Goal: Task Accomplishment & Management: Manage account settings

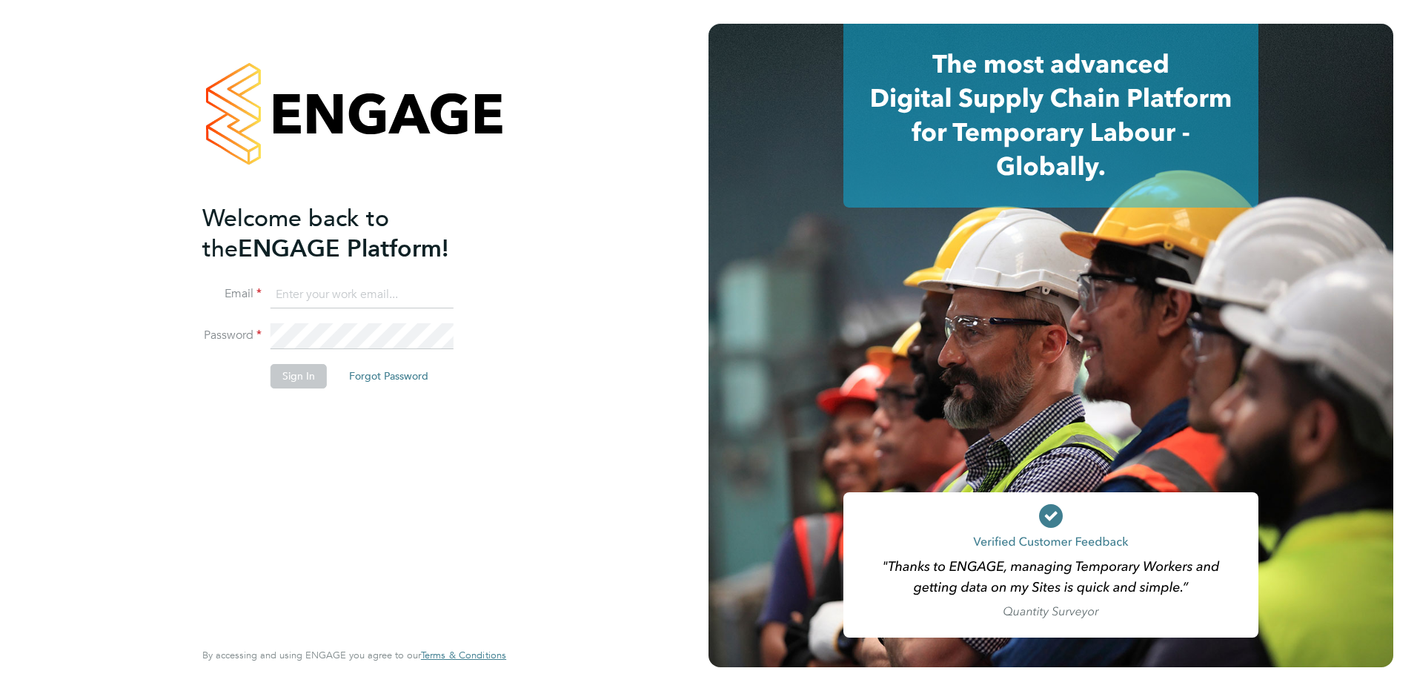
type input "ian.rist@ncclondon.ac.uk"
click at [296, 382] on button "Sign In" at bounding box center [299, 376] width 56 height 24
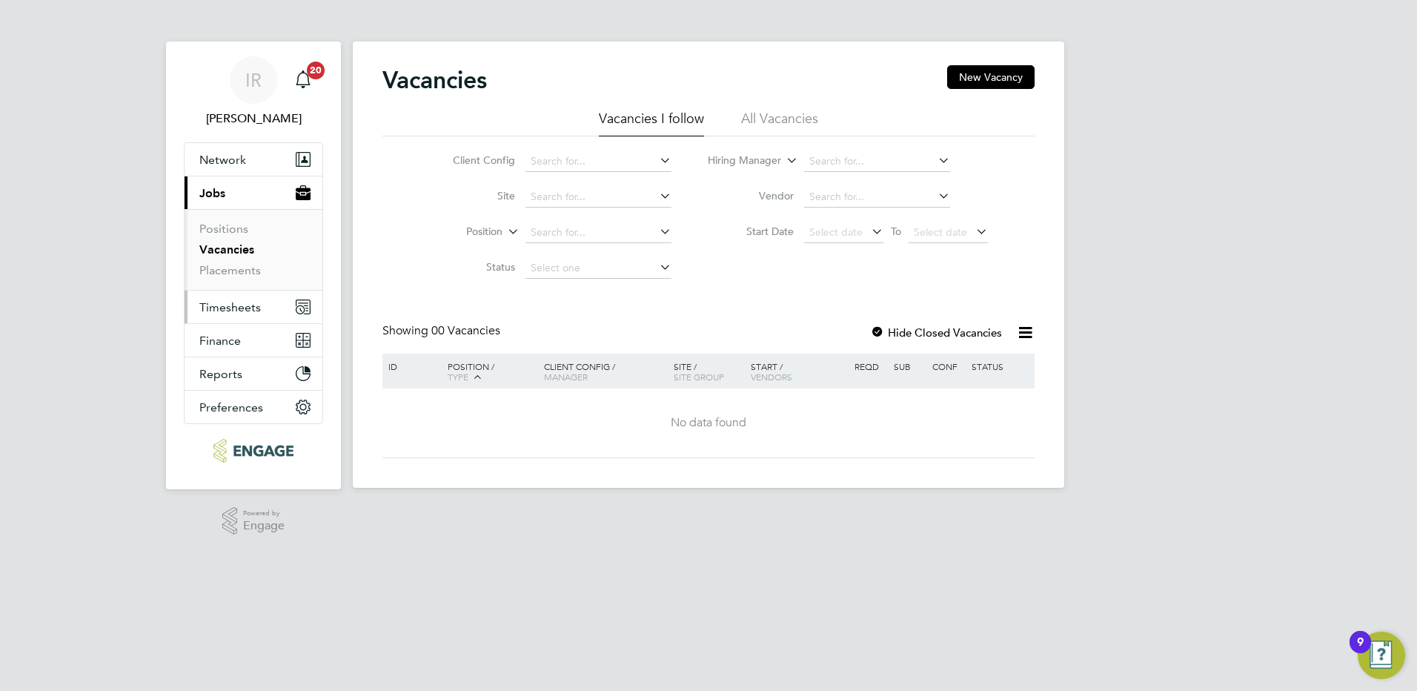
click at [224, 306] on span "Timesheets" at bounding box center [230, 307] width 62 height 14
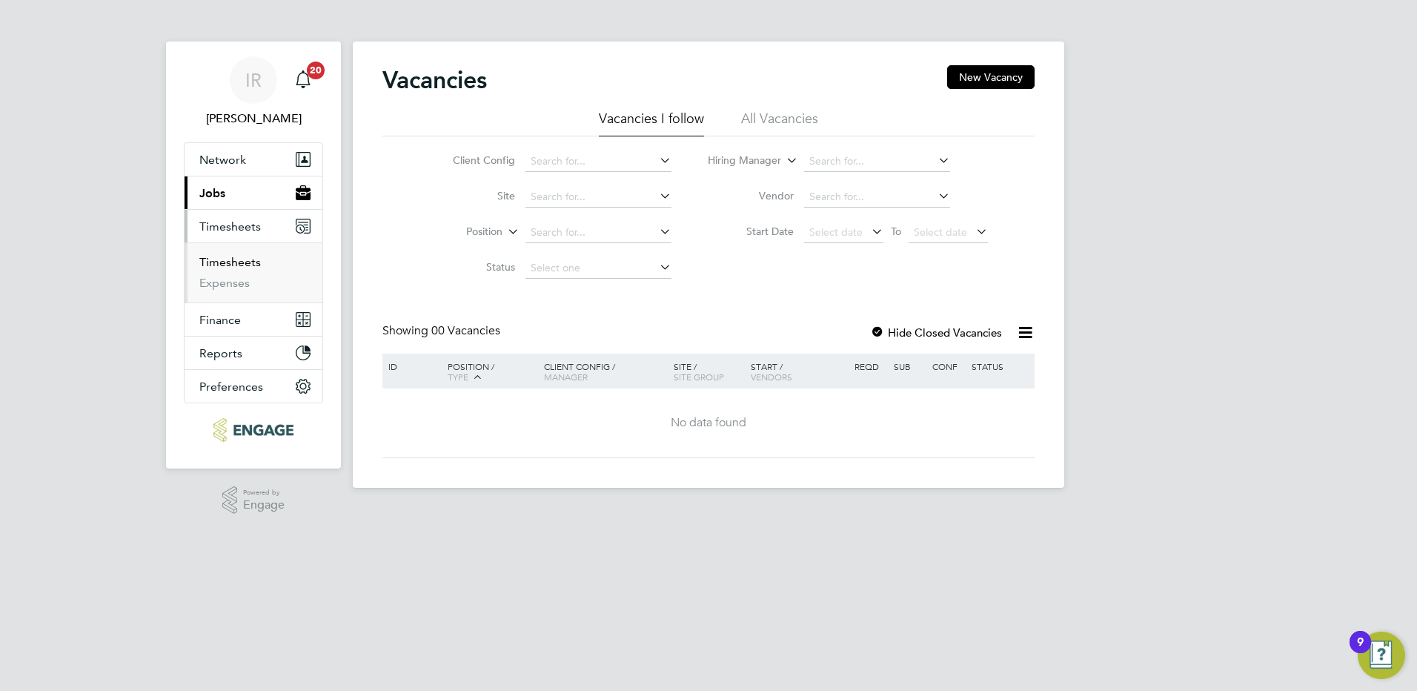
click at [238, 267] on link "Timesheets" at bounding box center [230, 262] width 62 height 14
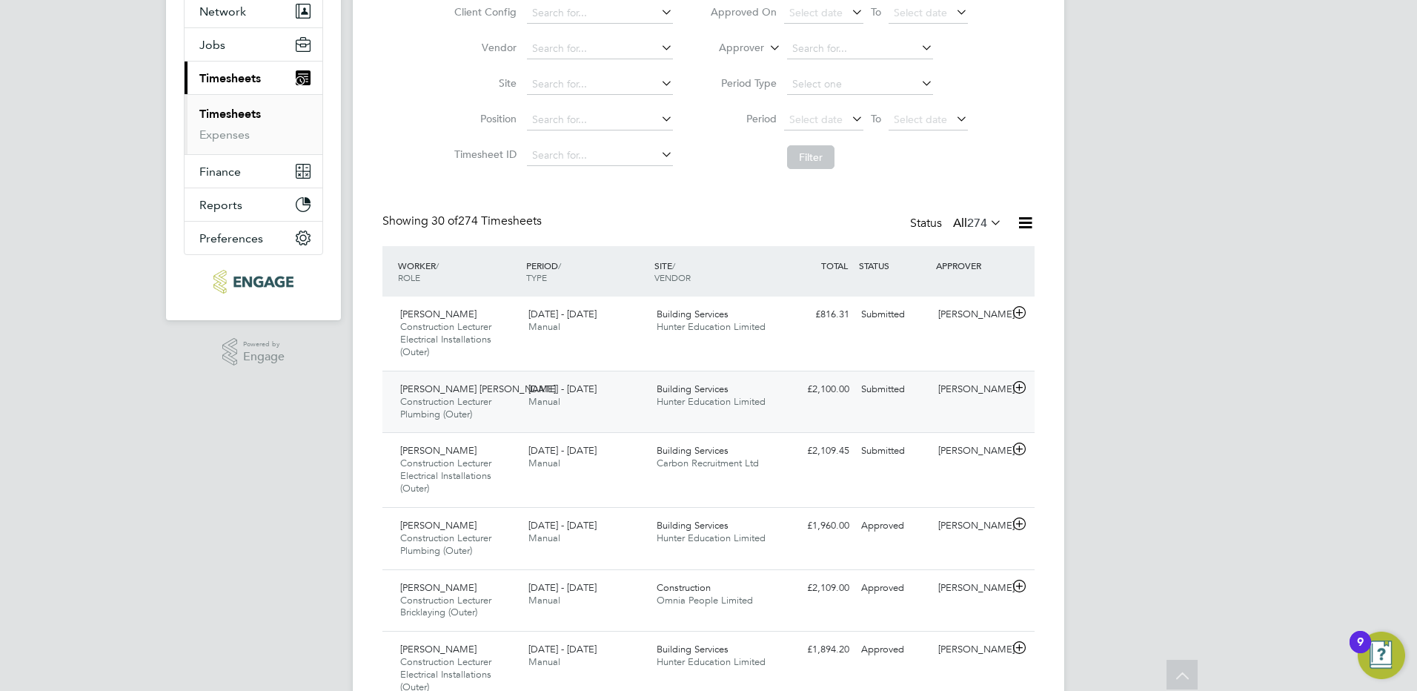
click at [459, 402] on span "Construction Lecturer Plumbing (Outer)" at bounding box center [445, 407] width 91 height 25
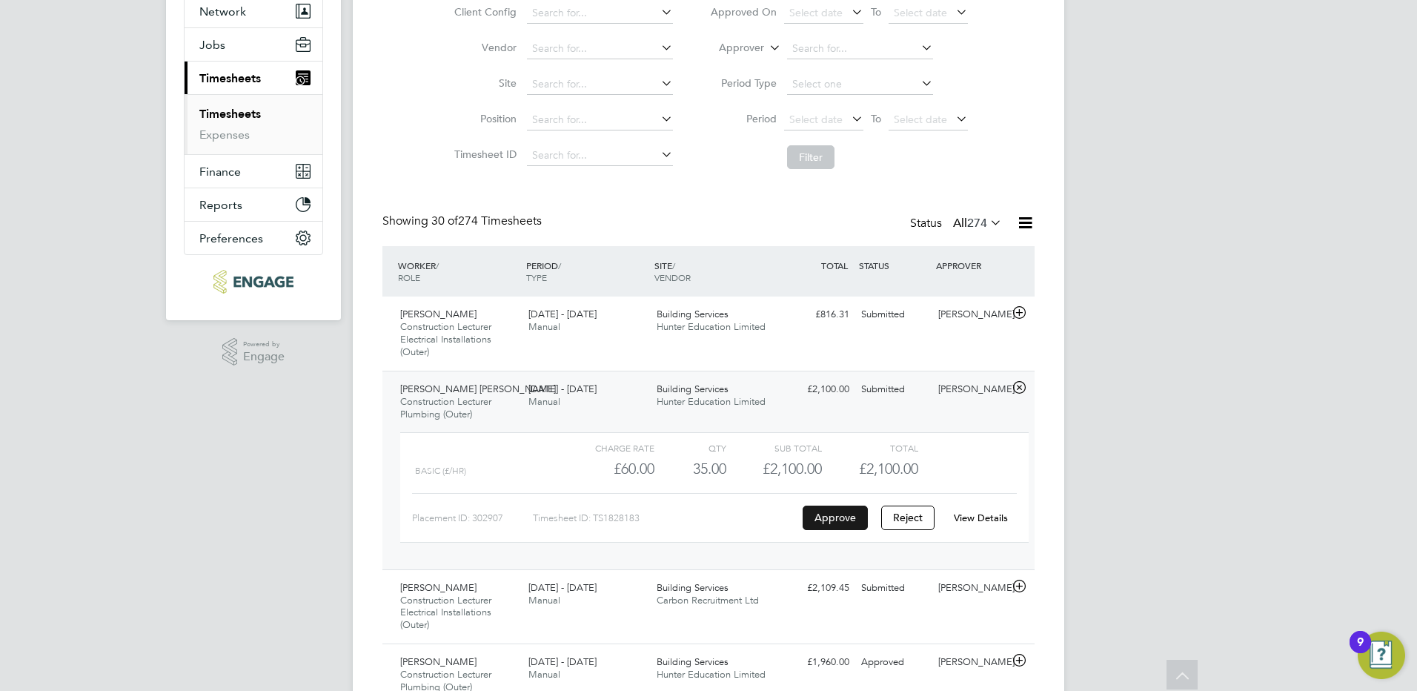
click at [843, 518] on button "Approve" at bounding box center [835, 517] width 65 height 24
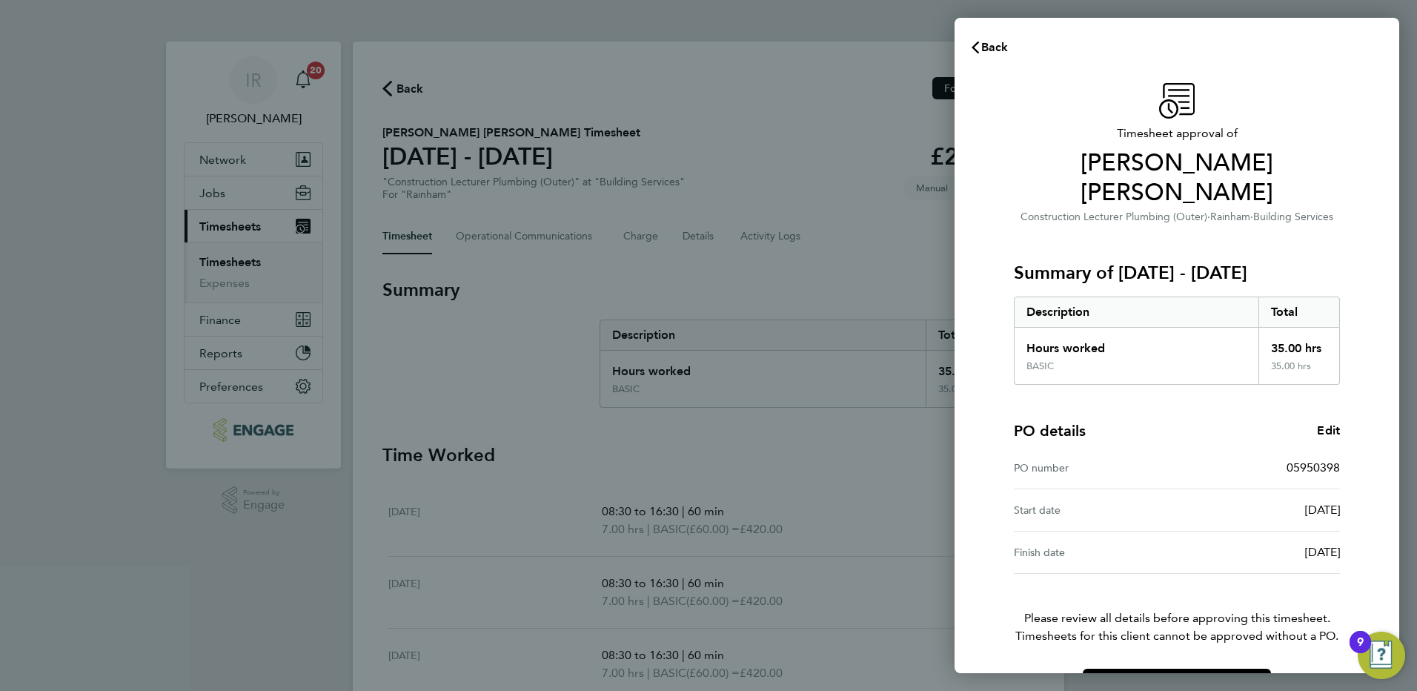
scroll to position [19, 0]
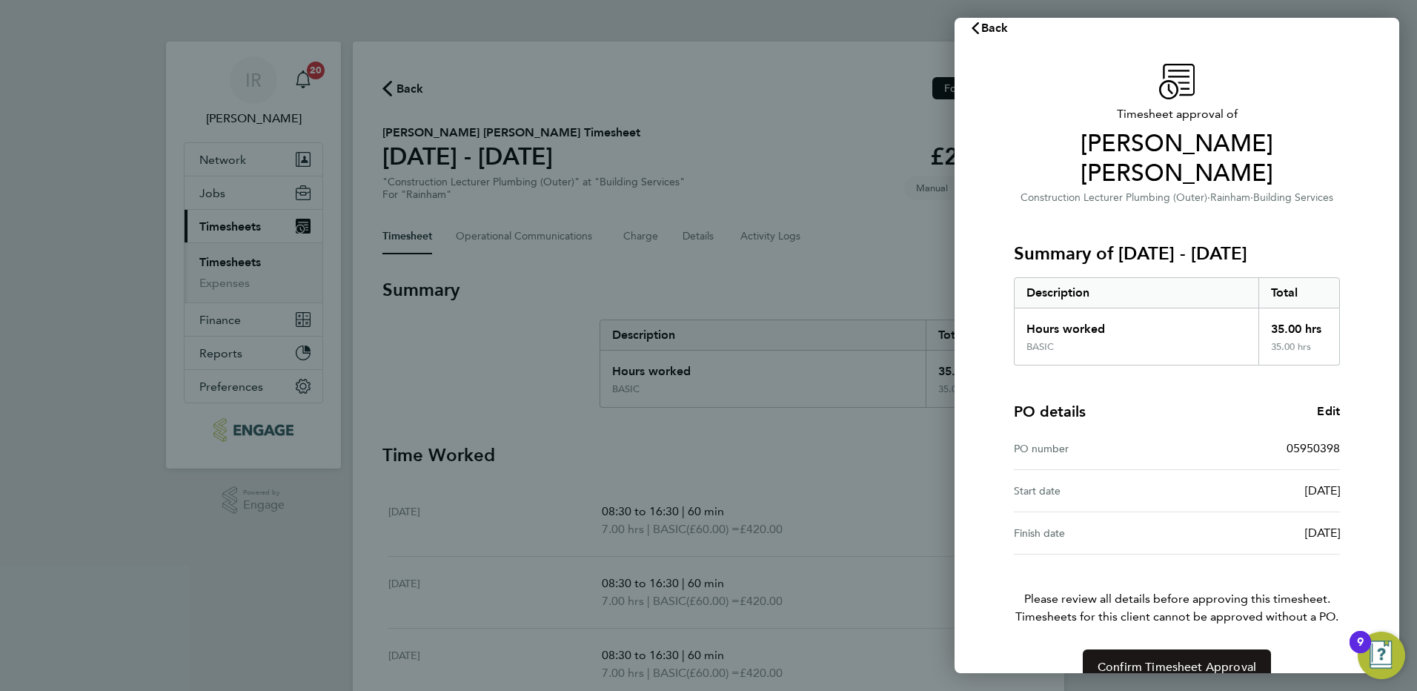
click at [1141, 660] on span "Confirm Timesheet Approval" at bounding box center [1177, 667] width 159 height 15
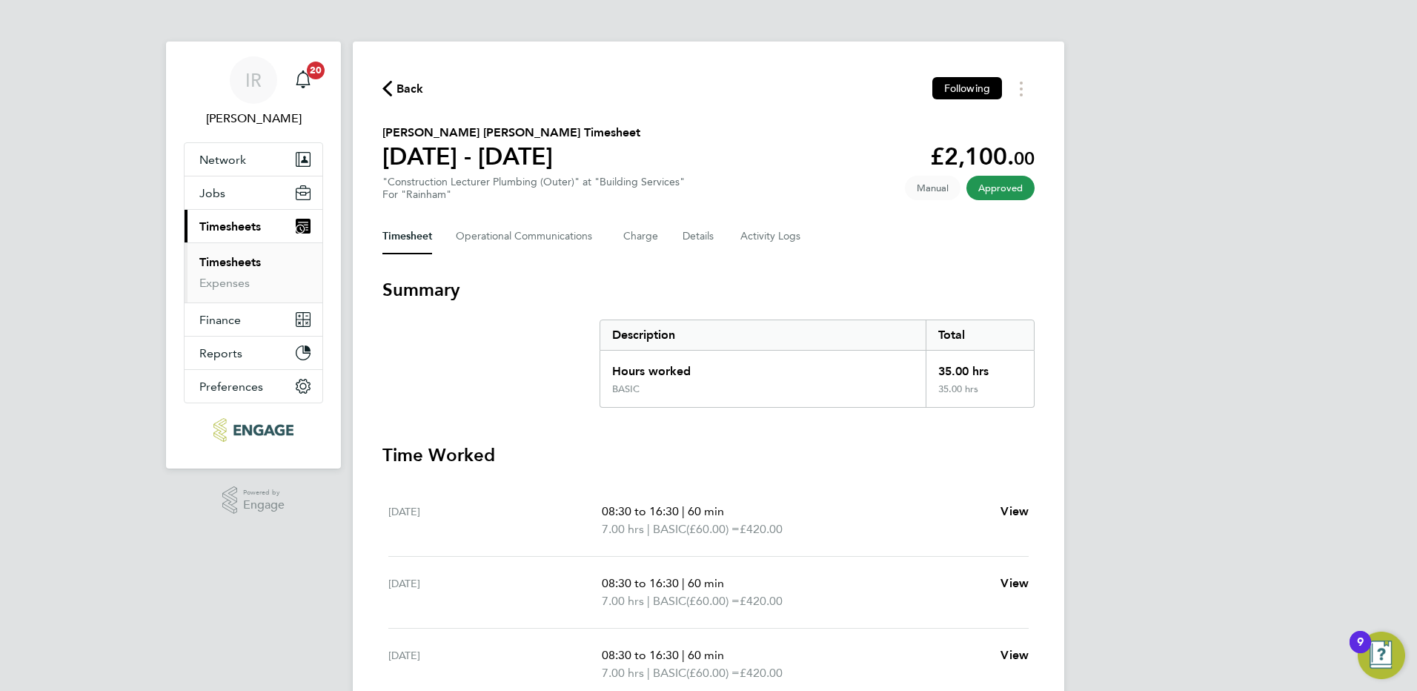
click at [398, 93] on span "Back" at bounding box center [409, 89] width 27 height 18
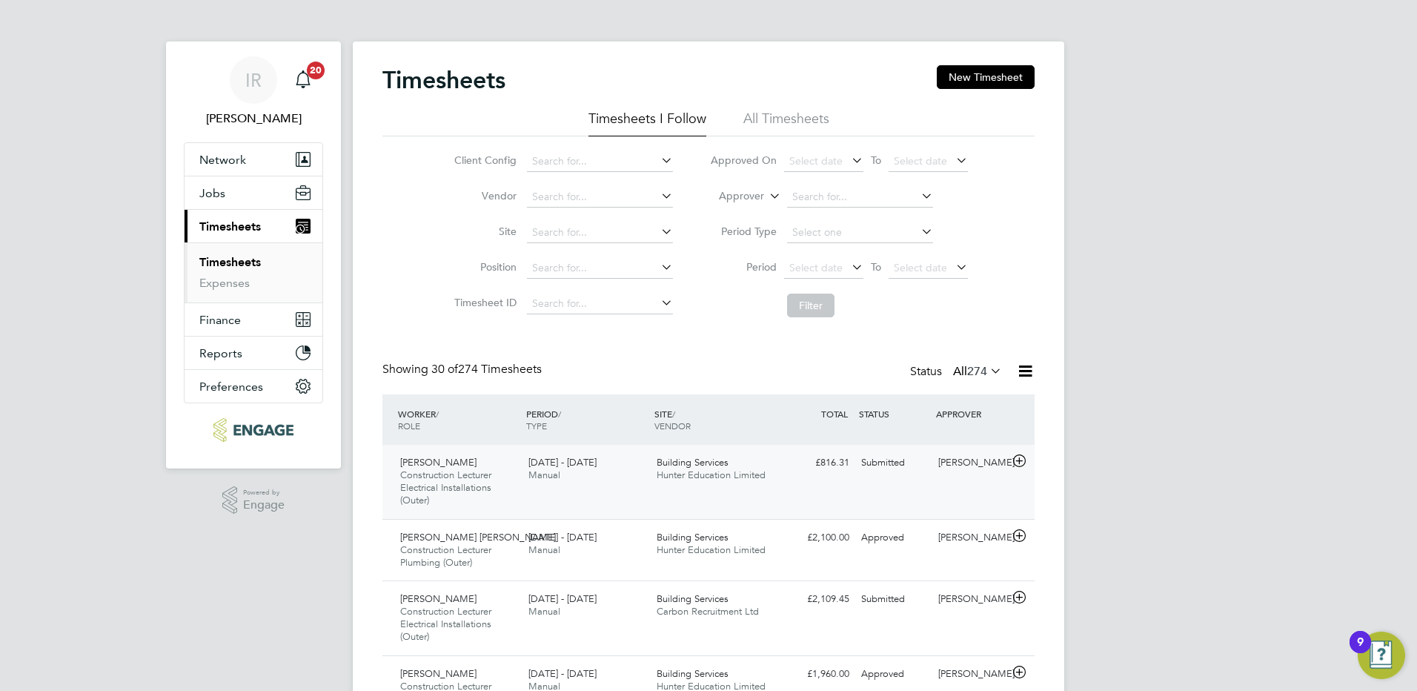
click at [477, 472] on span "Construction Lecturer Electrical Installations (Outer)" at bounding box center [445, 487] width 91 height 38
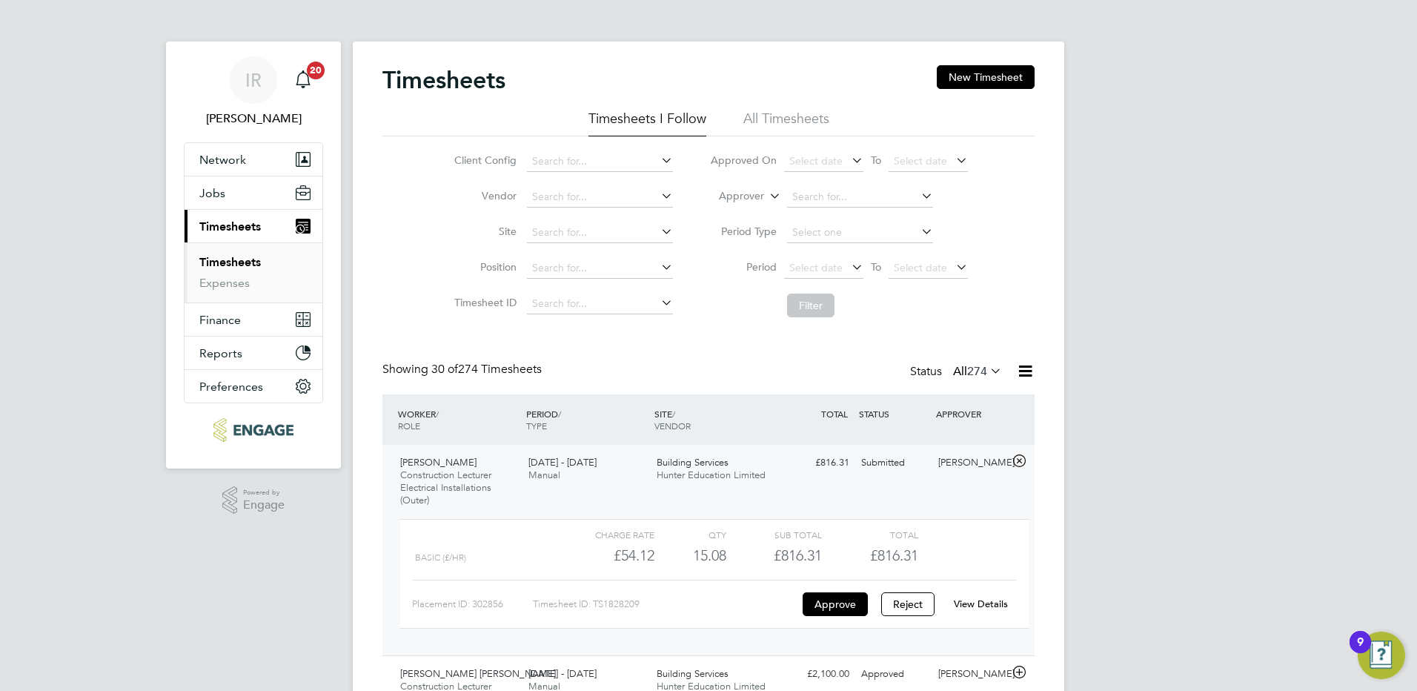
click at [979, 600] on link "View Details" at bounding box center [981, 603] width 54 height 13
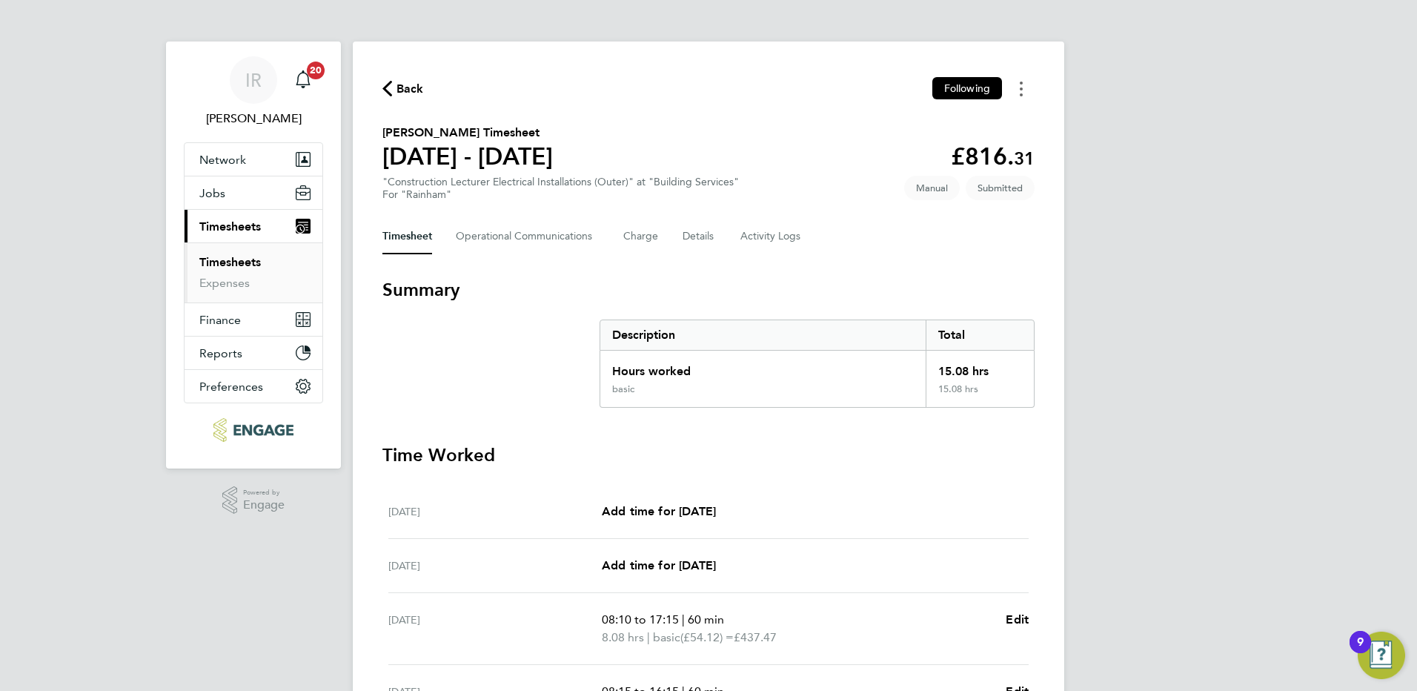
click at [1022, 90] on circle "Timesheets Menu" at bounding box center [1021, 88] width 3 height 3
click at [817, 84] on div "Back Following Mark as absent Download timesheet" at bounding box center [708, 88] width 652 height 23
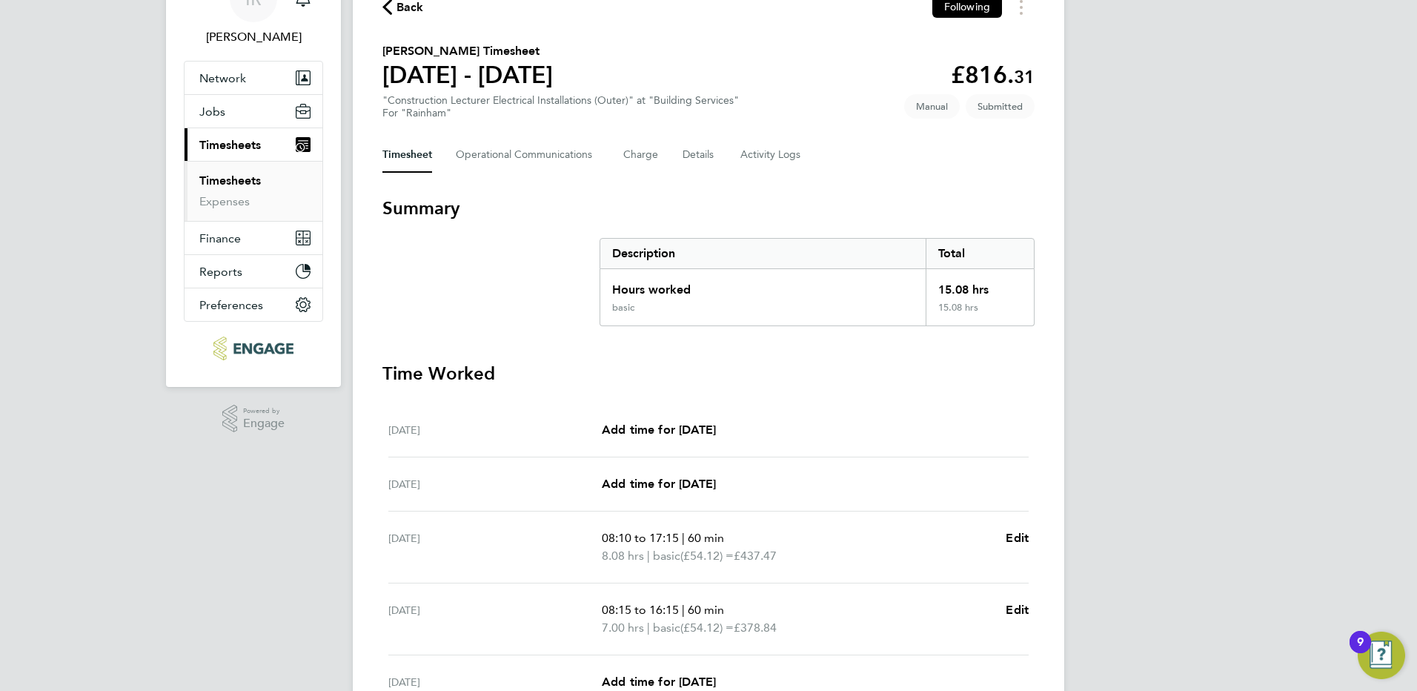
scroll to position [339, 0]
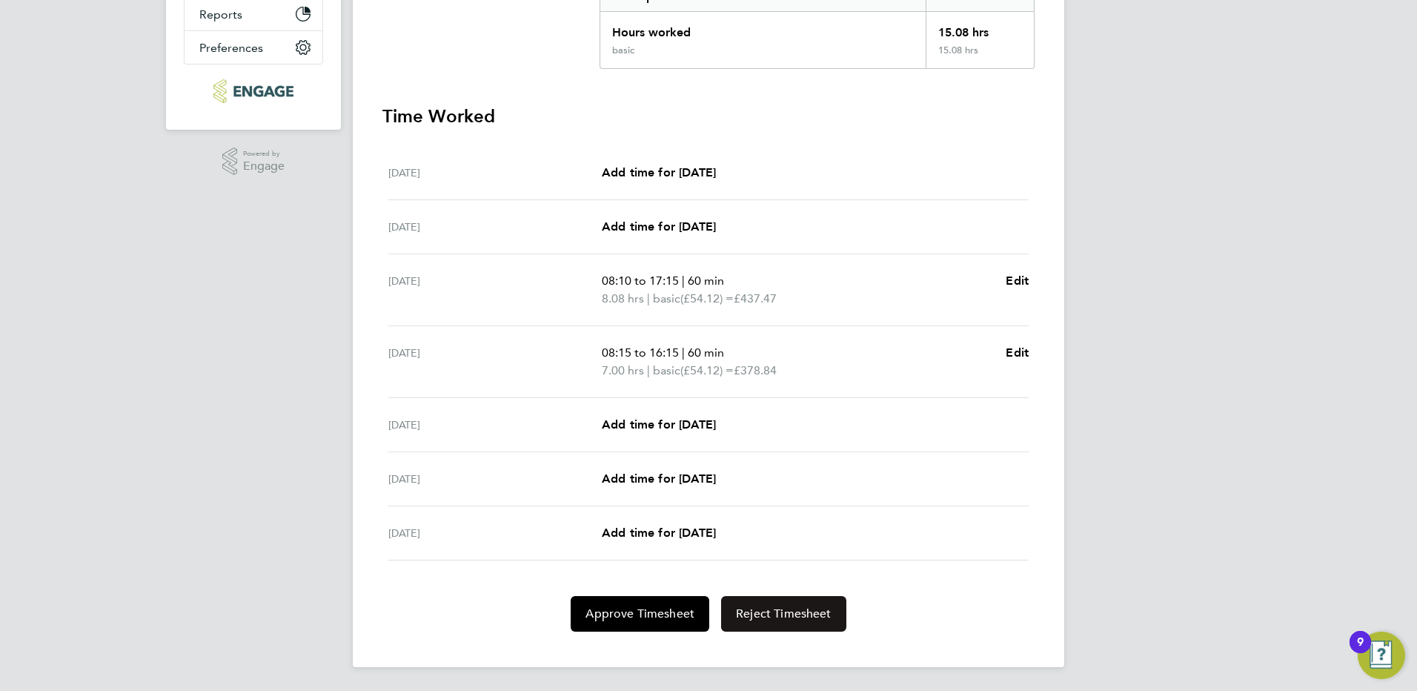
click at [761, 607] on span "Reject Timesheet" at bounding box center [784, 613] width 96 height 15
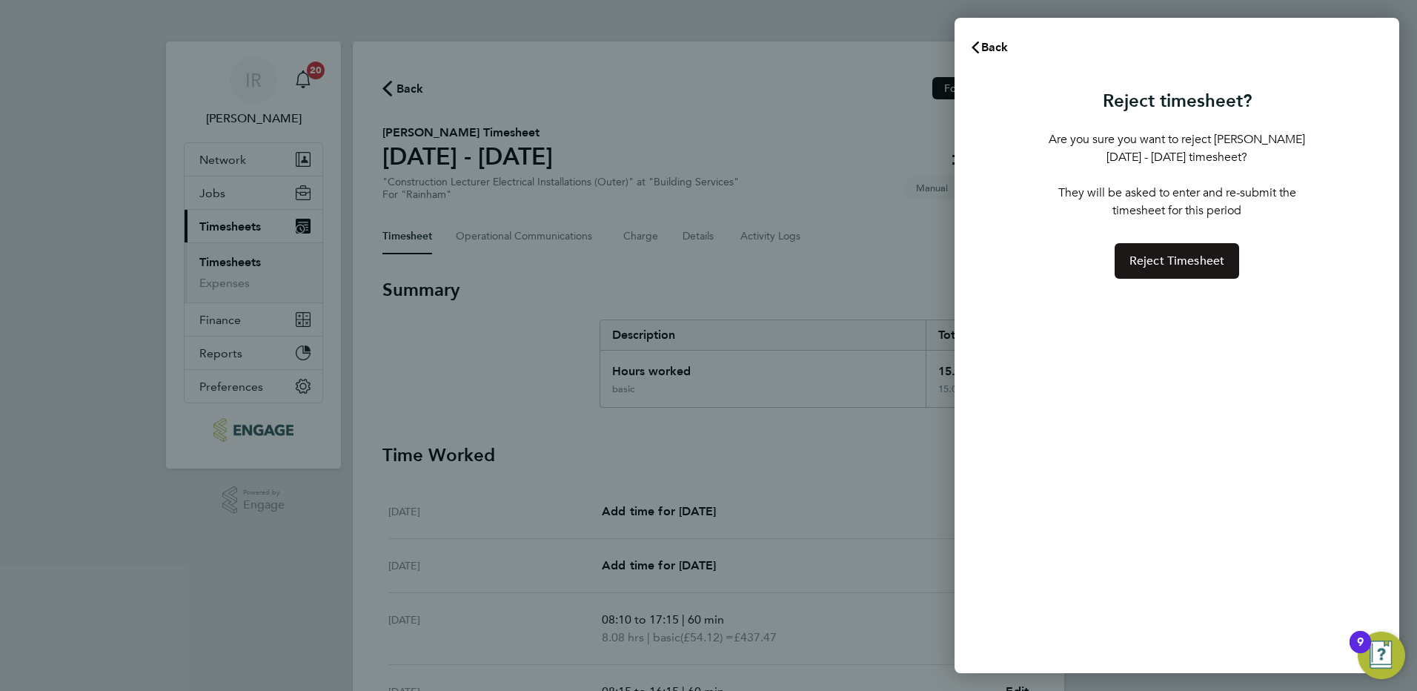
click at [1156, 257] on span "Reject Timesheet" at bounding box center [1177, 260] width 96 height 15
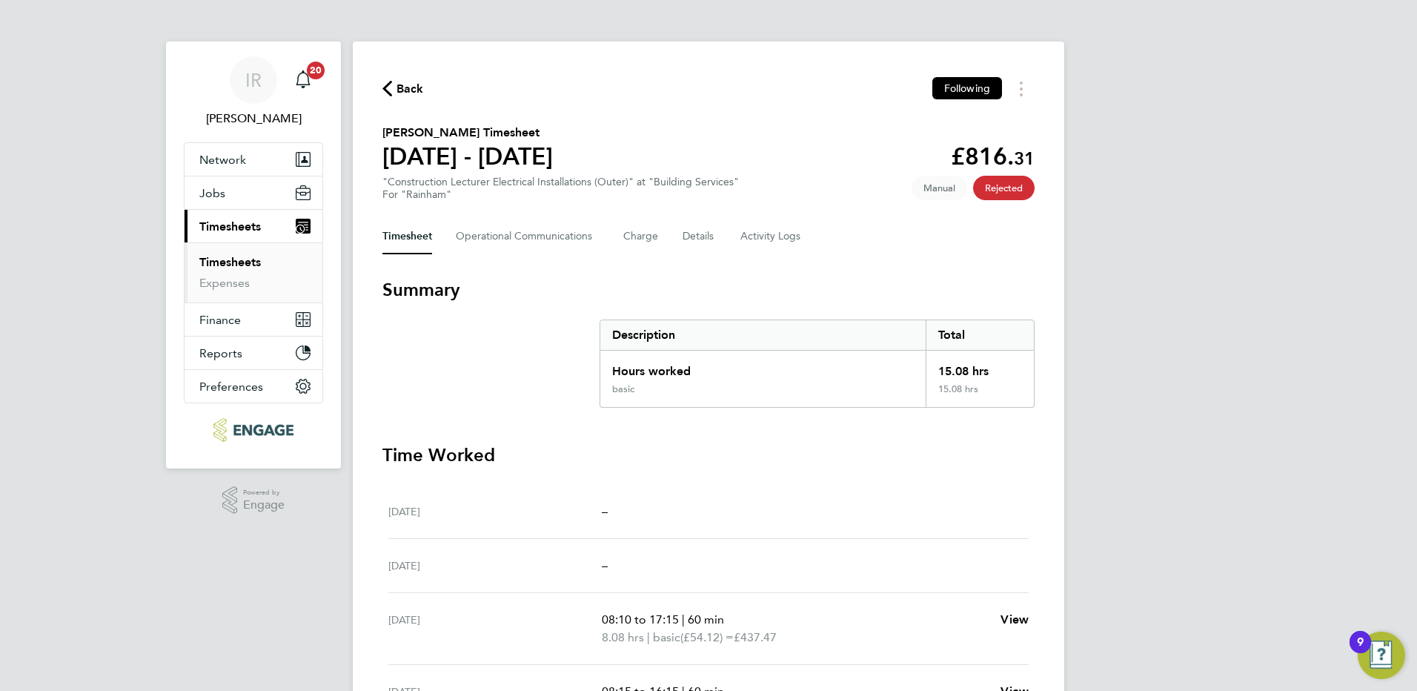
click at [405, 88] on span "Back" at bounding box center [409, 89] width 27 height 18
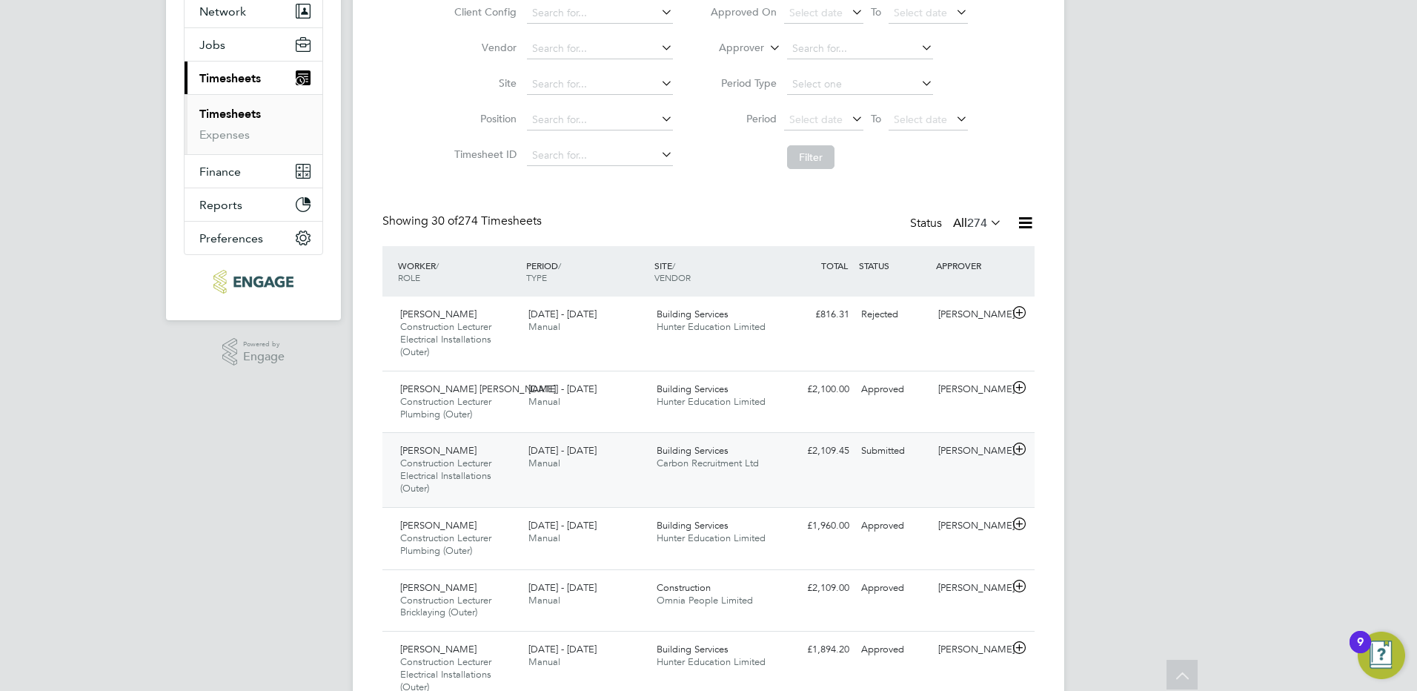
click at [482, 477] on span "Construction Lecturer Electrical Installations (Outer)" at bounding box center [445, 476] width 91 height 38
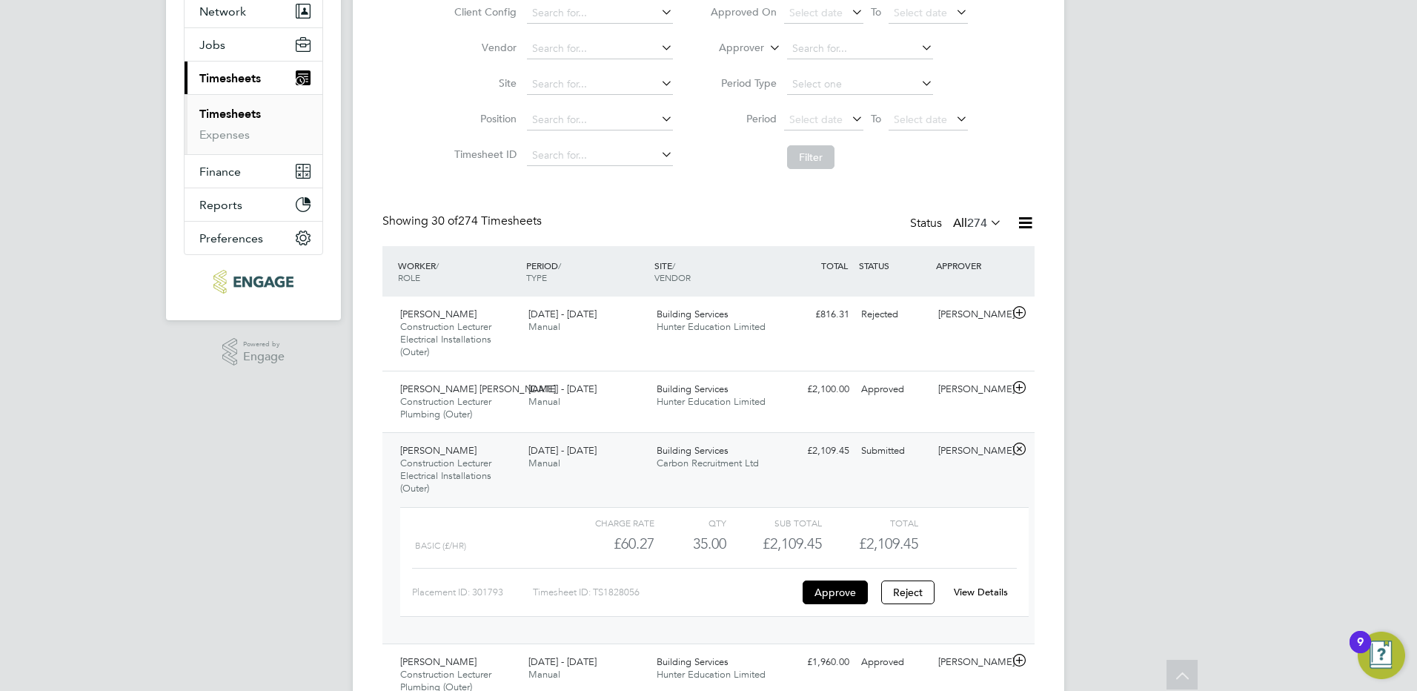
click at [972, 589] on link "View Details" at bounding box center [981, 591] width 54 height 13
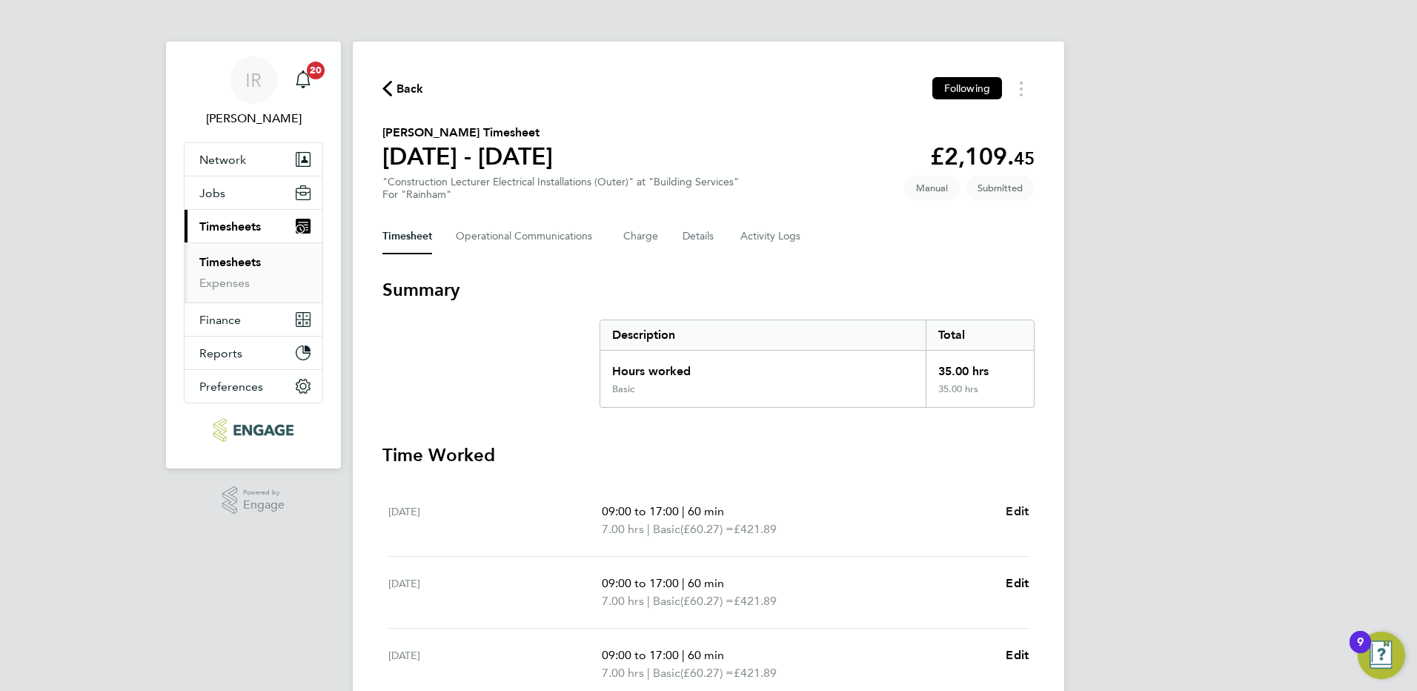
click at [1021, 510] on span "Edit" at bounding box center [1017, 511] width 23 height 14
select select "60"
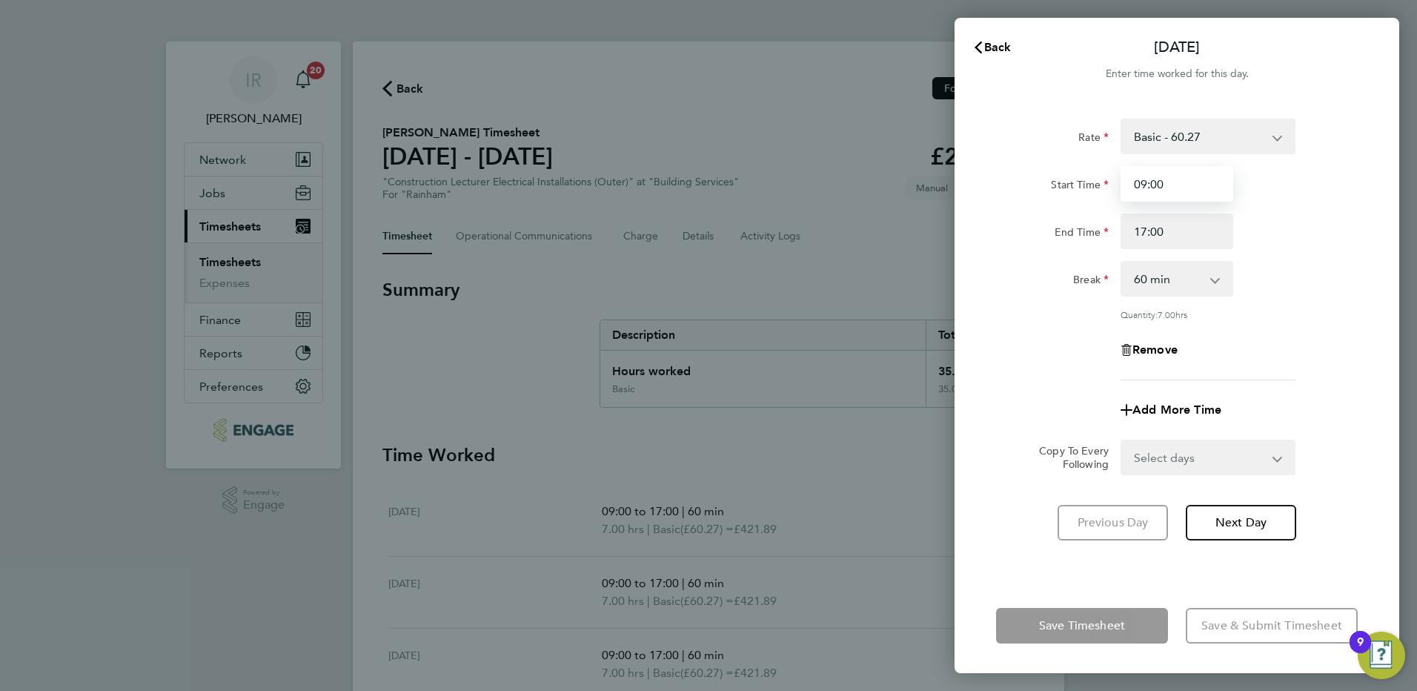
click at [1173, 185] on input "09:00" at bounding box center [1177, 184] width 113 height 36
type input "09:30"
click at [1232, 508] on button "Next Day" at bounding box center [1241, 523] width 110 height 36
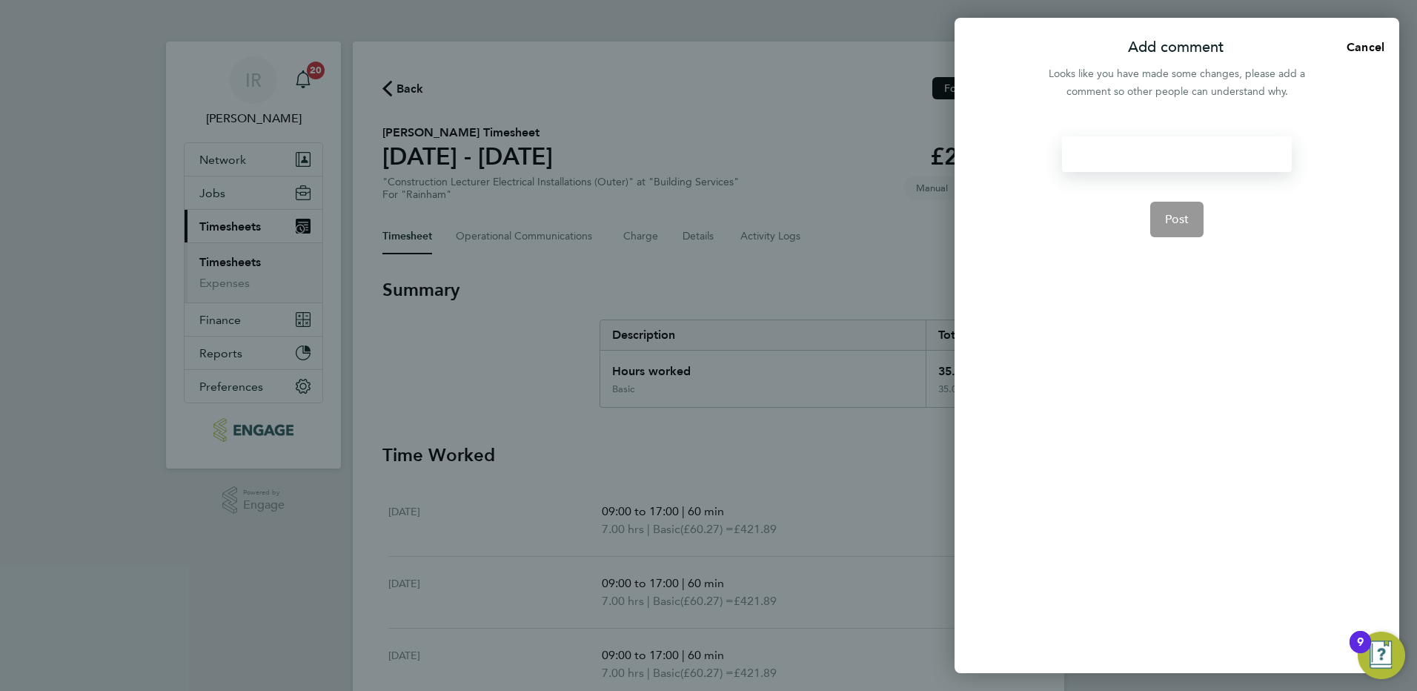
click at [1124, 151] on div at bounding box center [1176, 154] width 229 height 36
click at [1129, 157] on div at bounding box center [1176, 154] width 229 height 36
click at [1168, 216] on span "Post" at bounding box center [1177, 219] width 24 height 15
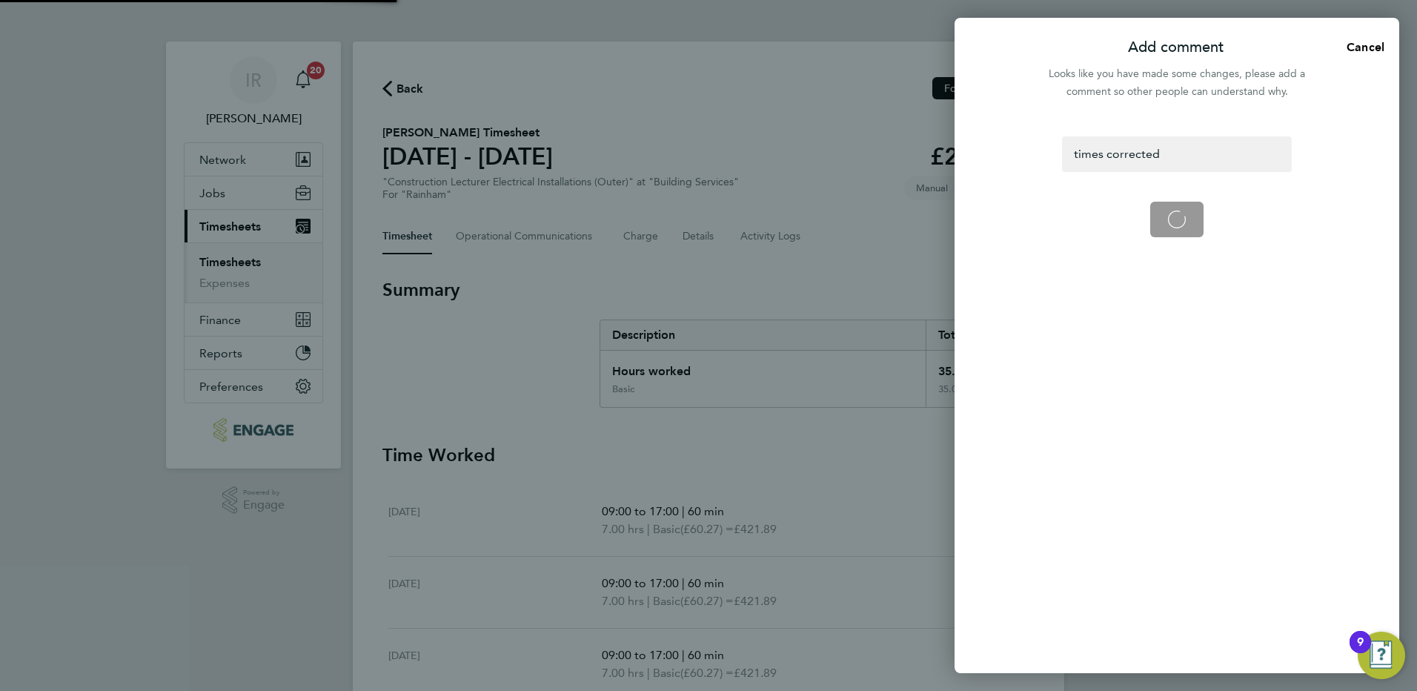
select select "60"
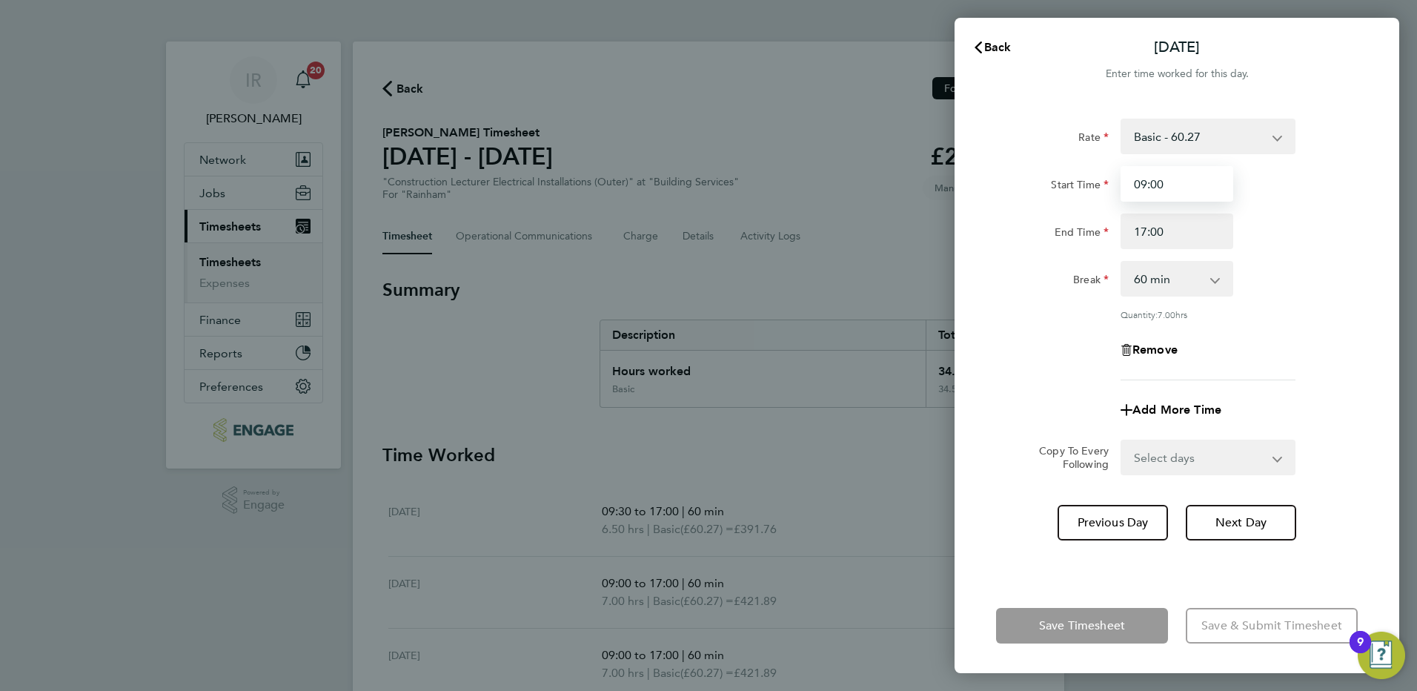
click at [1176, 183] on input "09:00" at bounding box center [1177, 184] width 113 height 36
type input "09:20"
click at [1284, 518] on button "Next Day" at bounding box center [1241, 523] width 110 height 36
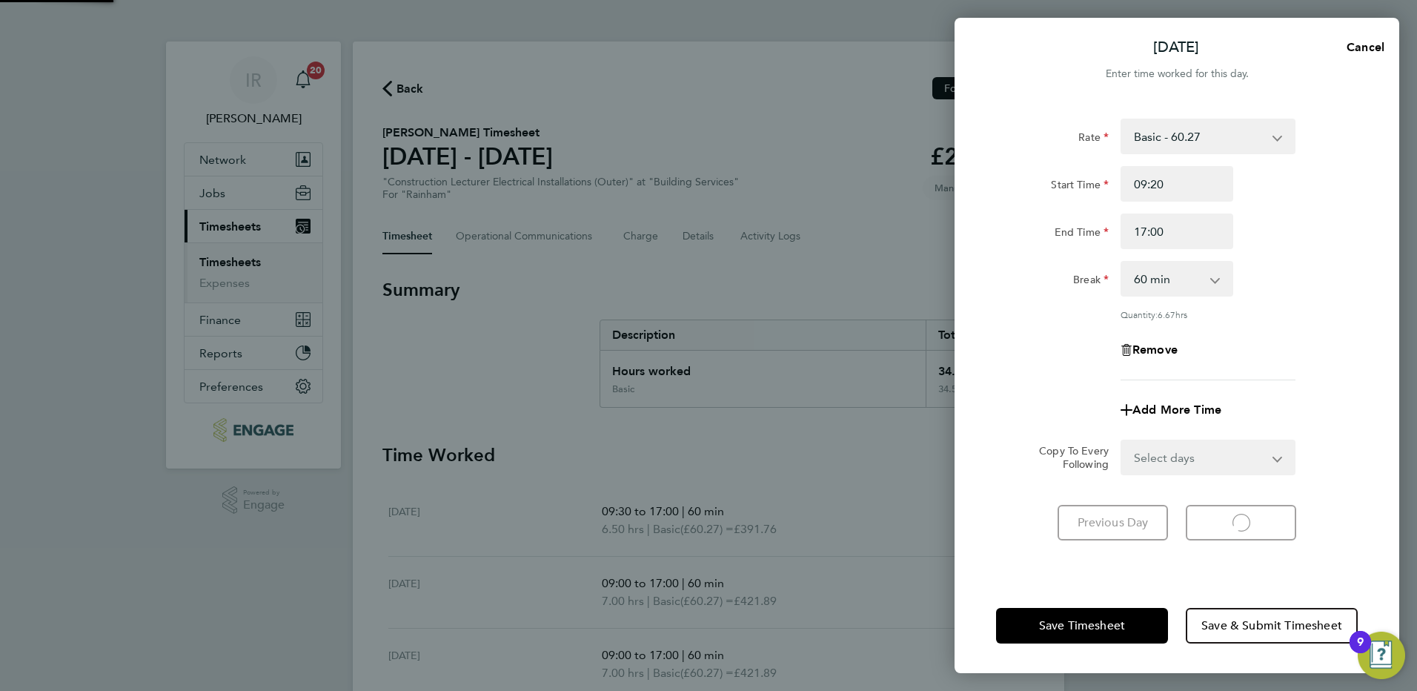
select select "60"
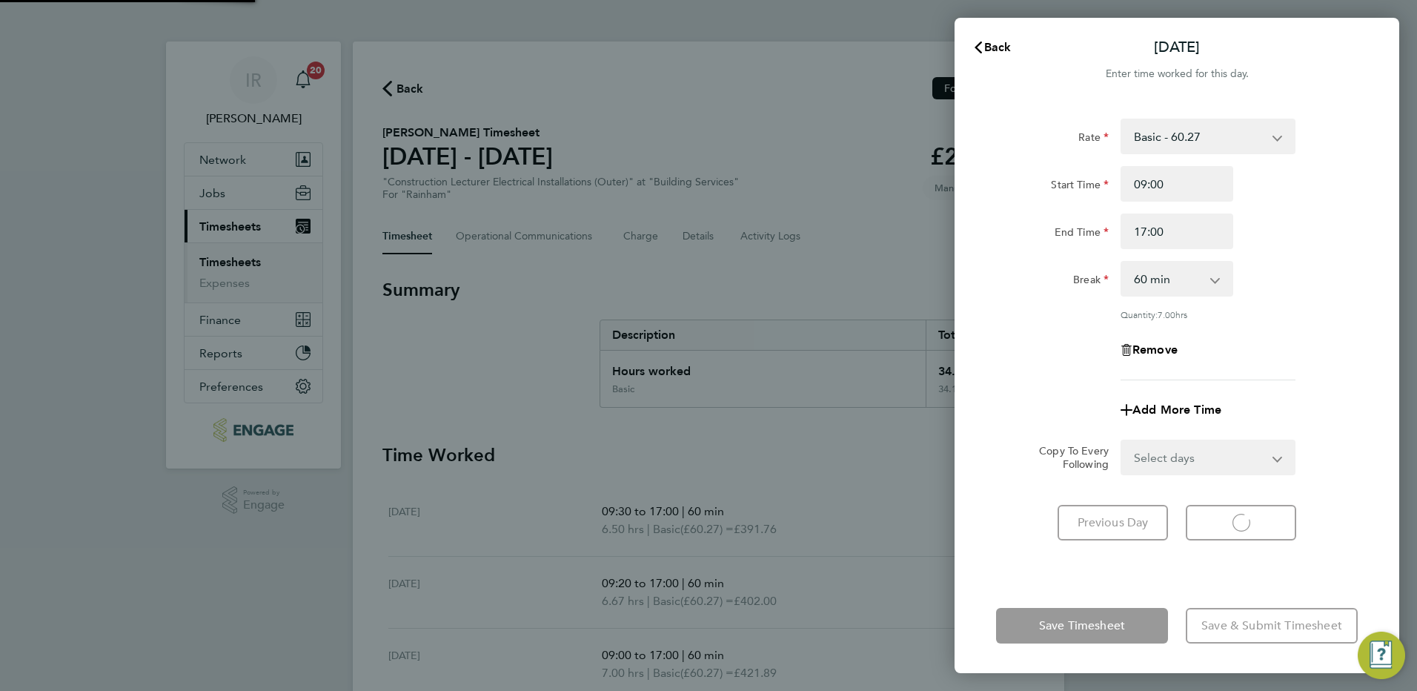
select select "60"
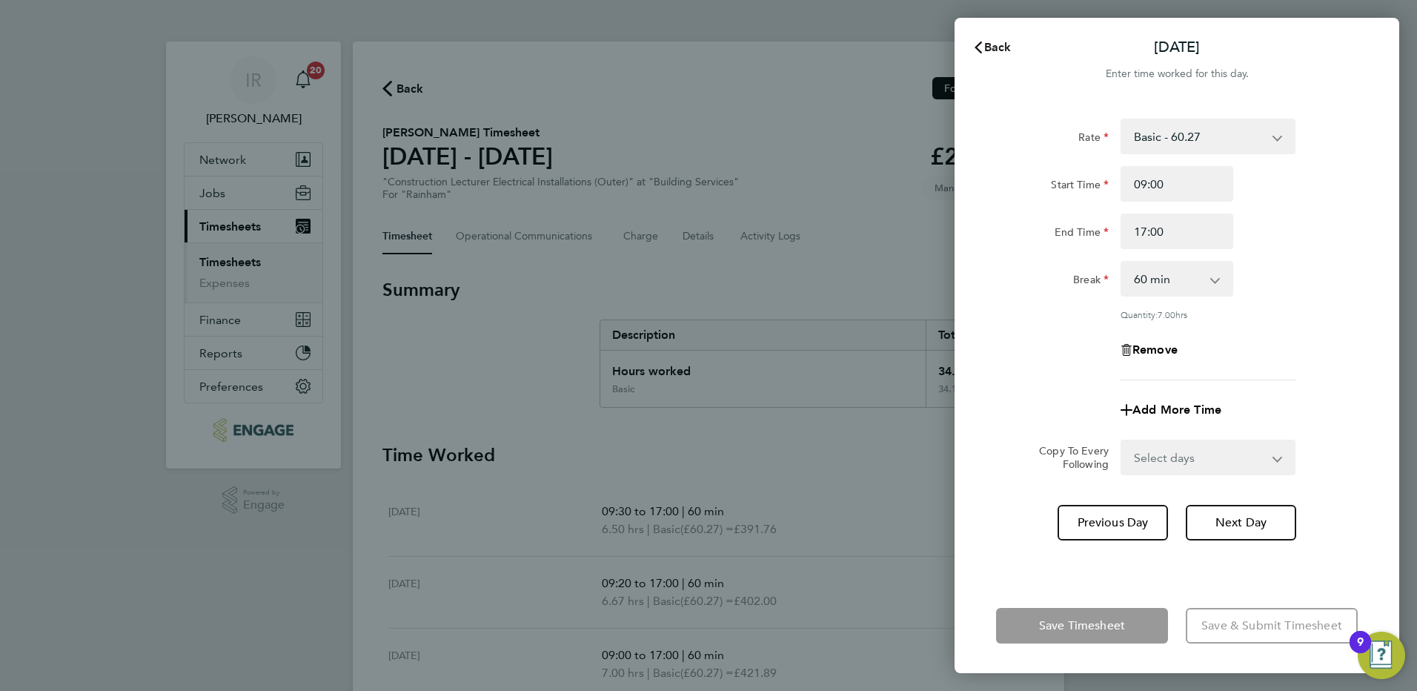
click at [996, 46] on span "Back" at bounding box center [997, 47] width 27 height 14
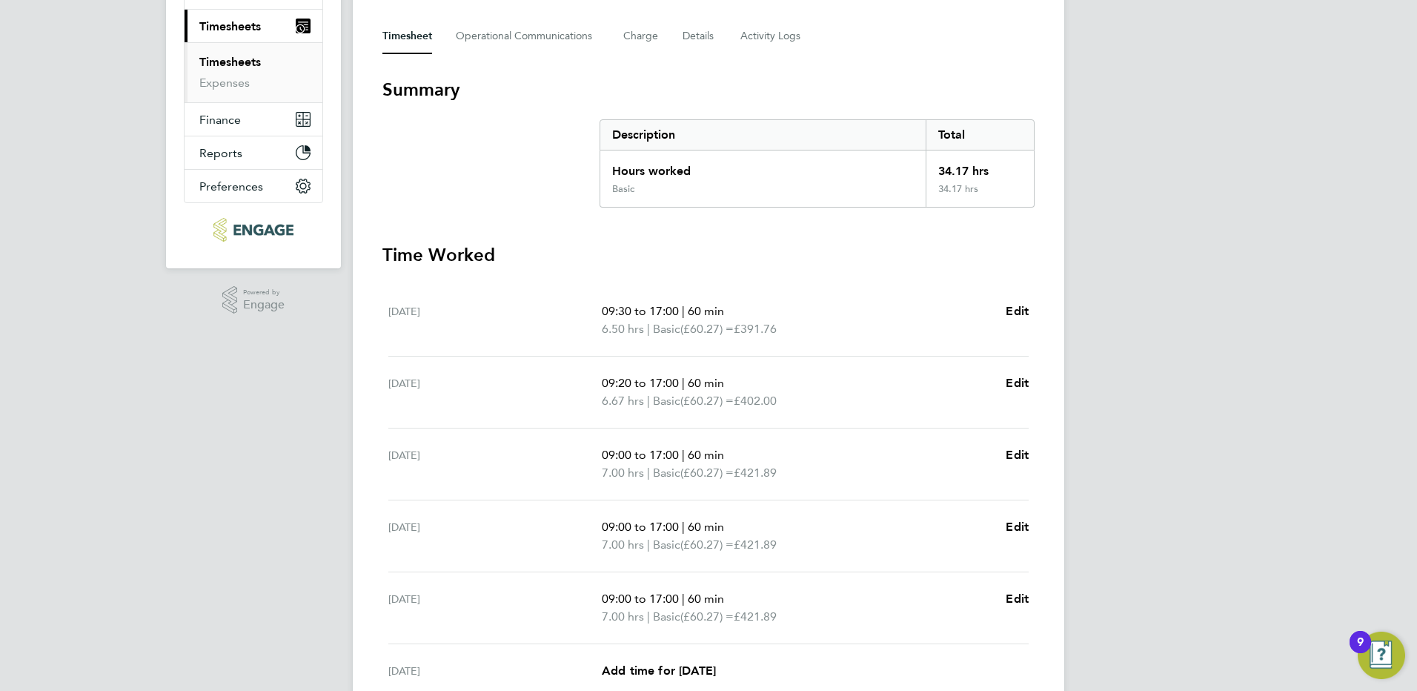
scroll to position [222, 0]
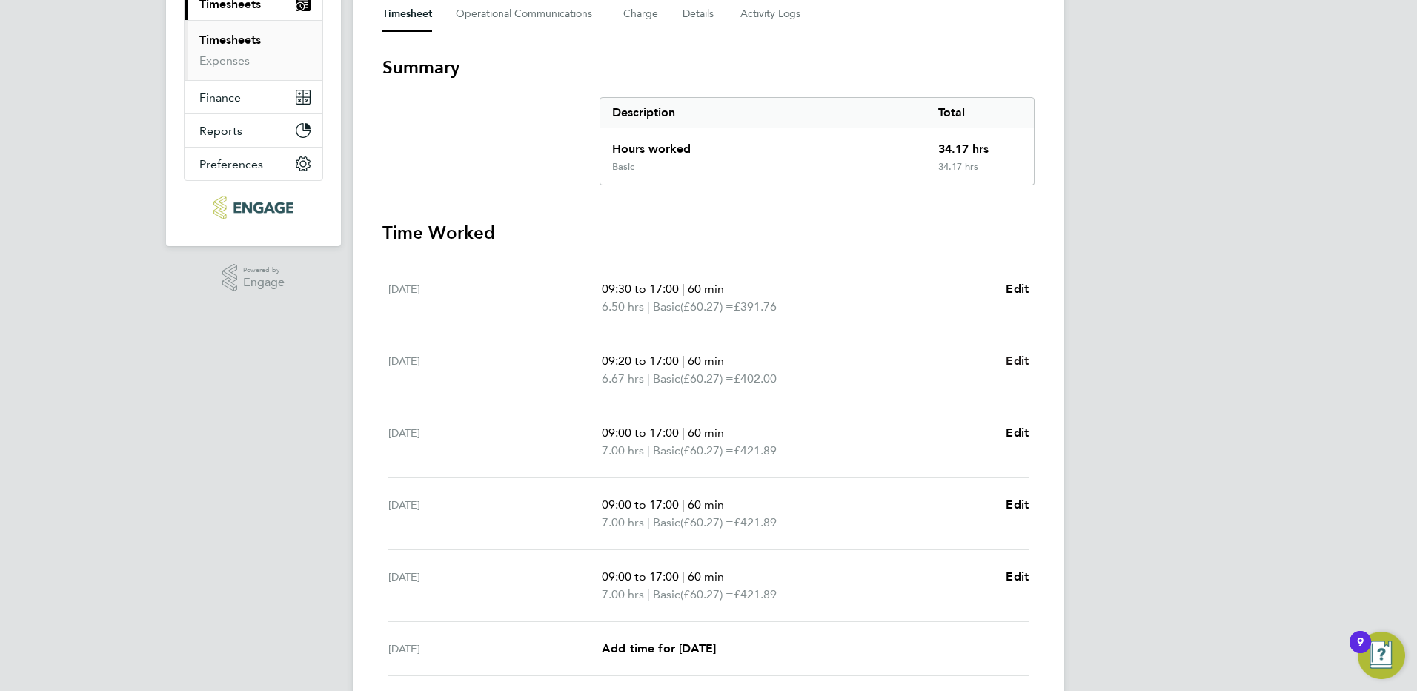
click at [1017, 356] on span "Edit" at bounding box center [1017, 361] width 23 height 14
select select "60"
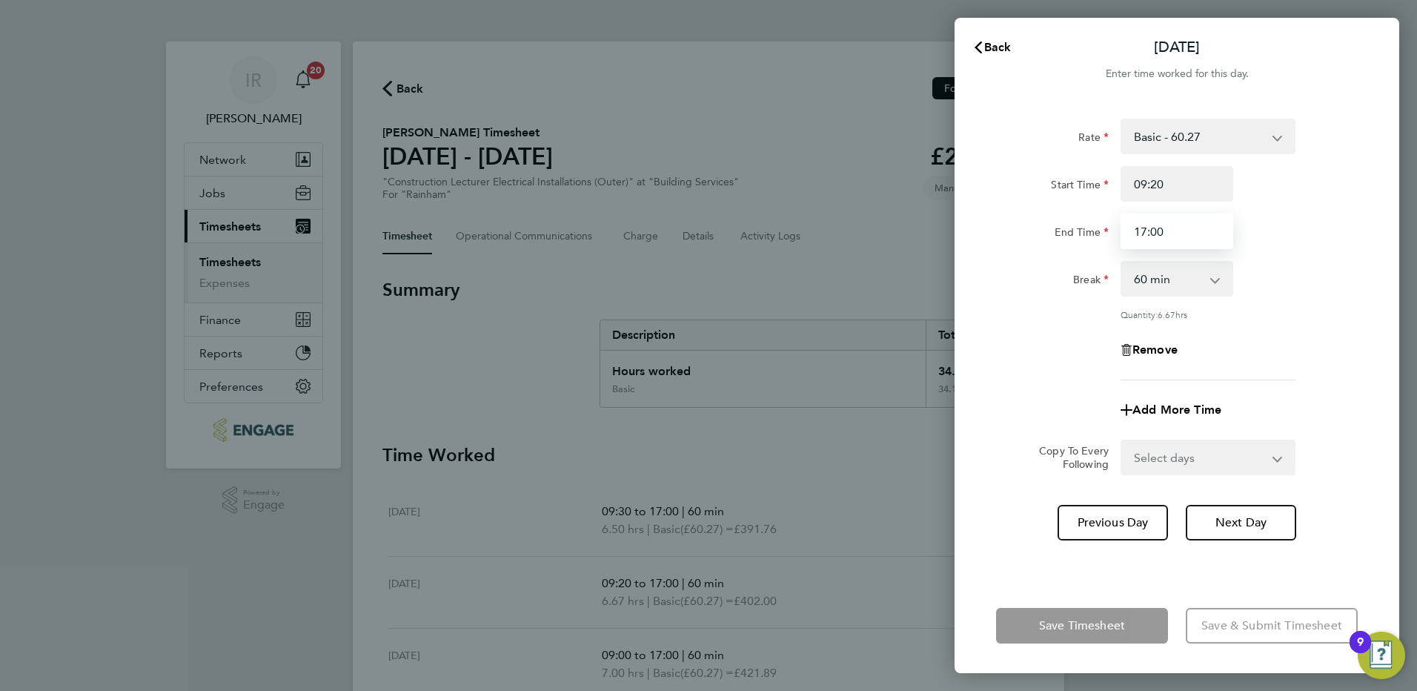
drag, startPoint x: 1167, startPoint y: 233, endPoint x: 1132, endPoint y: 227, distance: 36.1
click at [1132, 227] on input "17:00" at bounding box center [1177, 231] width 113 height 36
type input "16:15"
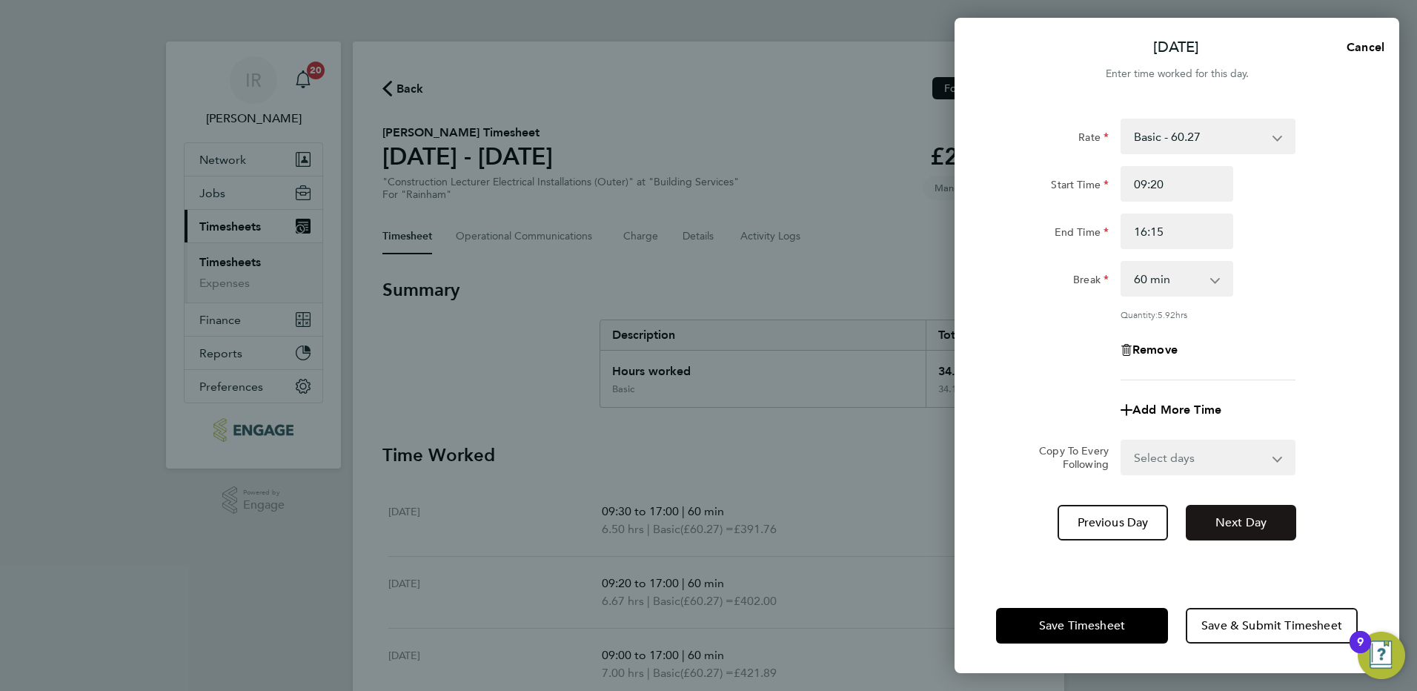
click at [1242, 512] on button "Next Day" at bounding box center [1241, 523] width 110 height 36
select select "60"
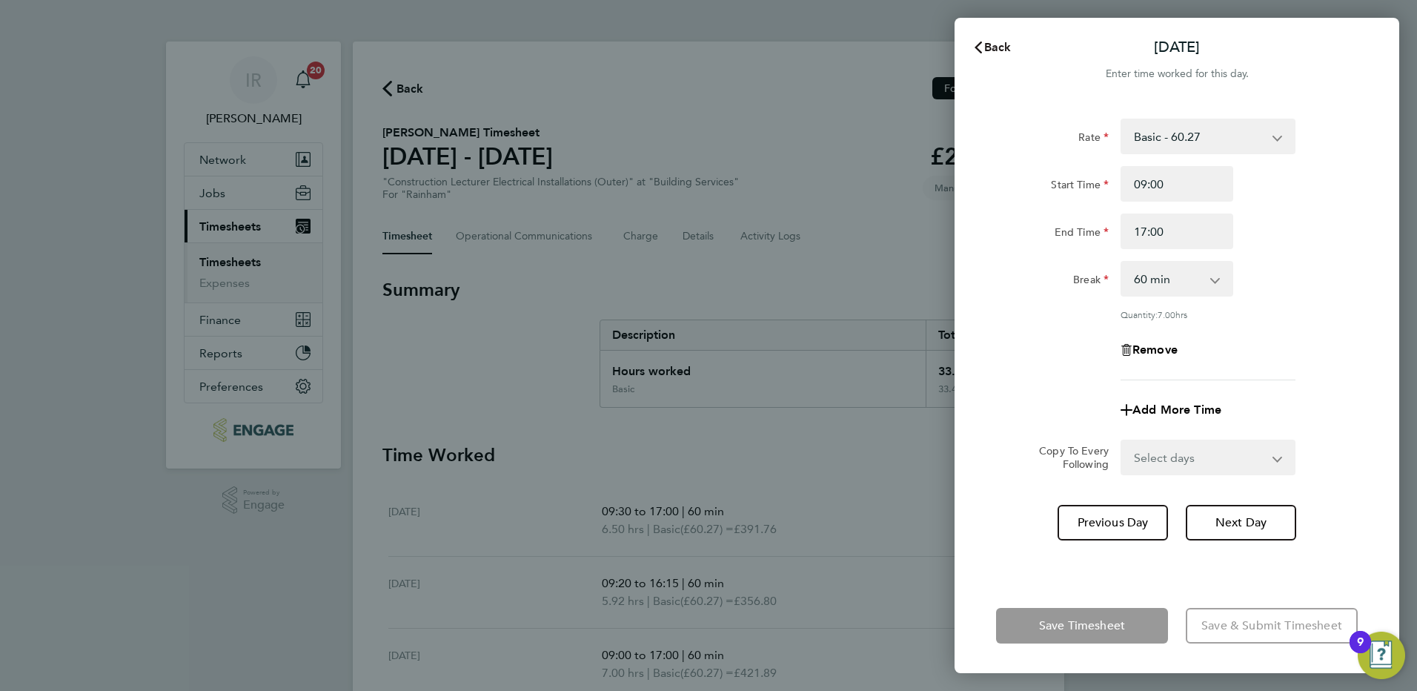
click at [1003, 47] on span "Back" at bounding box center [997, 47] width 27 height 14
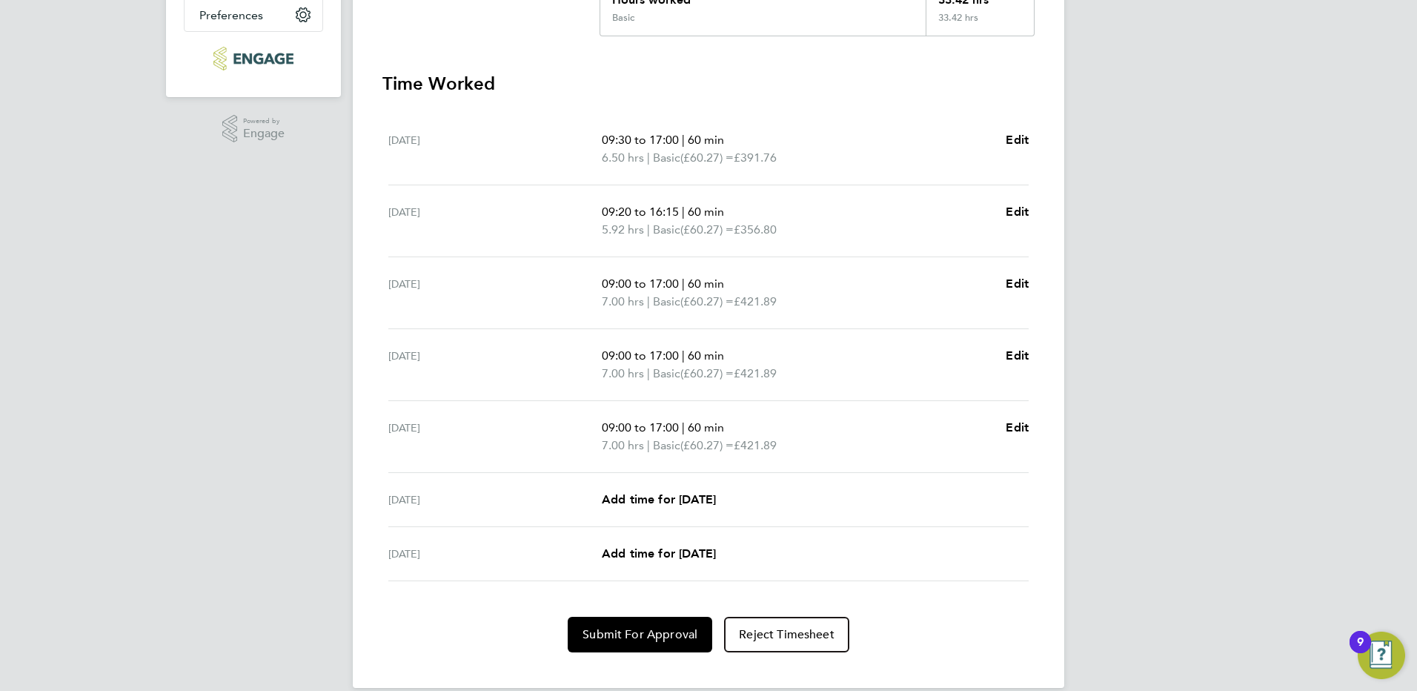
scroll to position [392, 0]
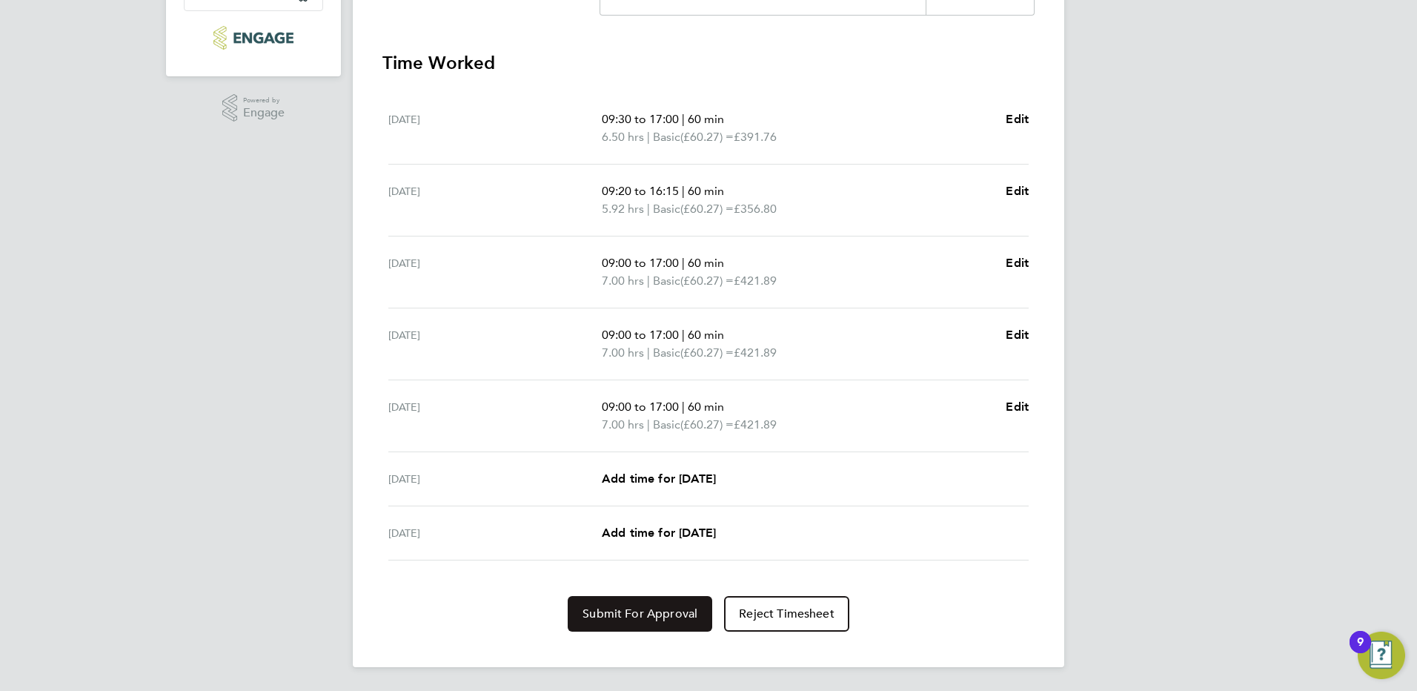
click at [687, 621] on button "Submit For Approval" at bounding box center [640, 614] width 145 height 36
click at [624, 625] on button "Approve Timesheet" at bounding box center [640, 614] width 139 height 36
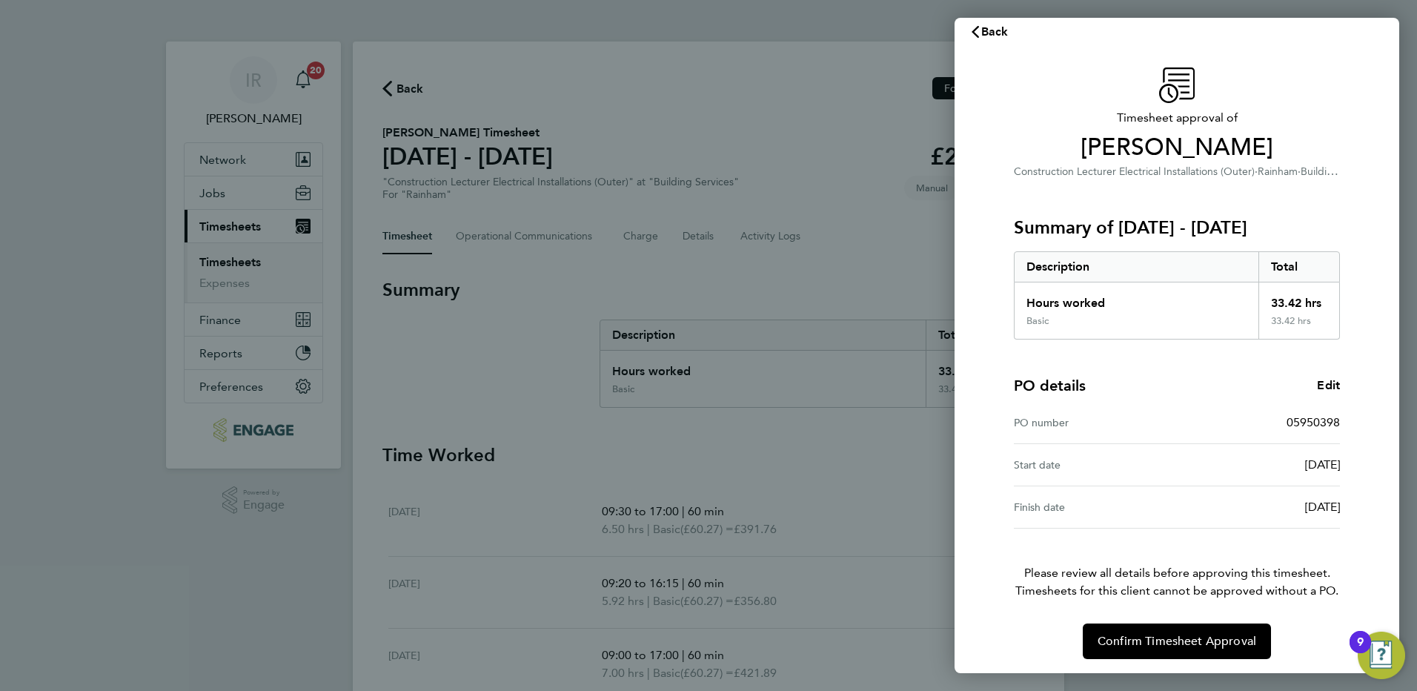
scroll to position [19, 0]
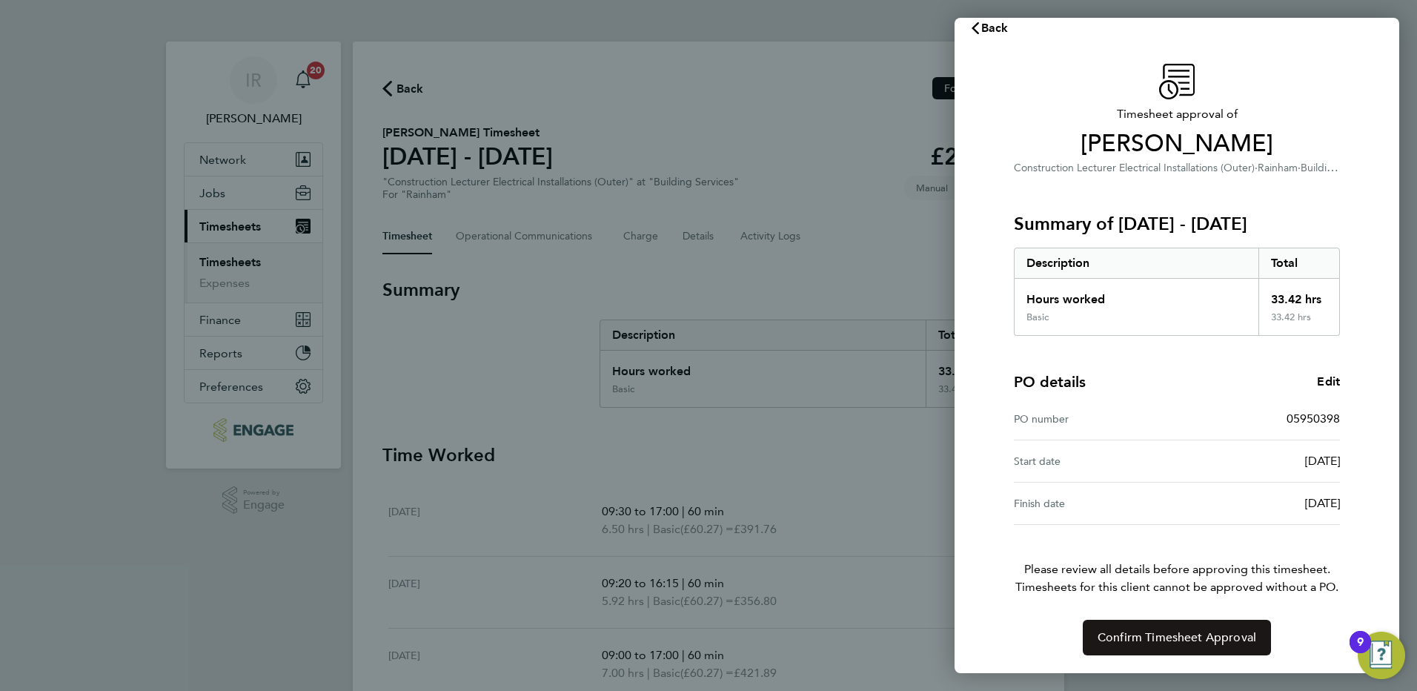
click at [1150, 637] on span "Confirm Timesheet Approval" at bounding box center [1177, 637] width 159 height 15
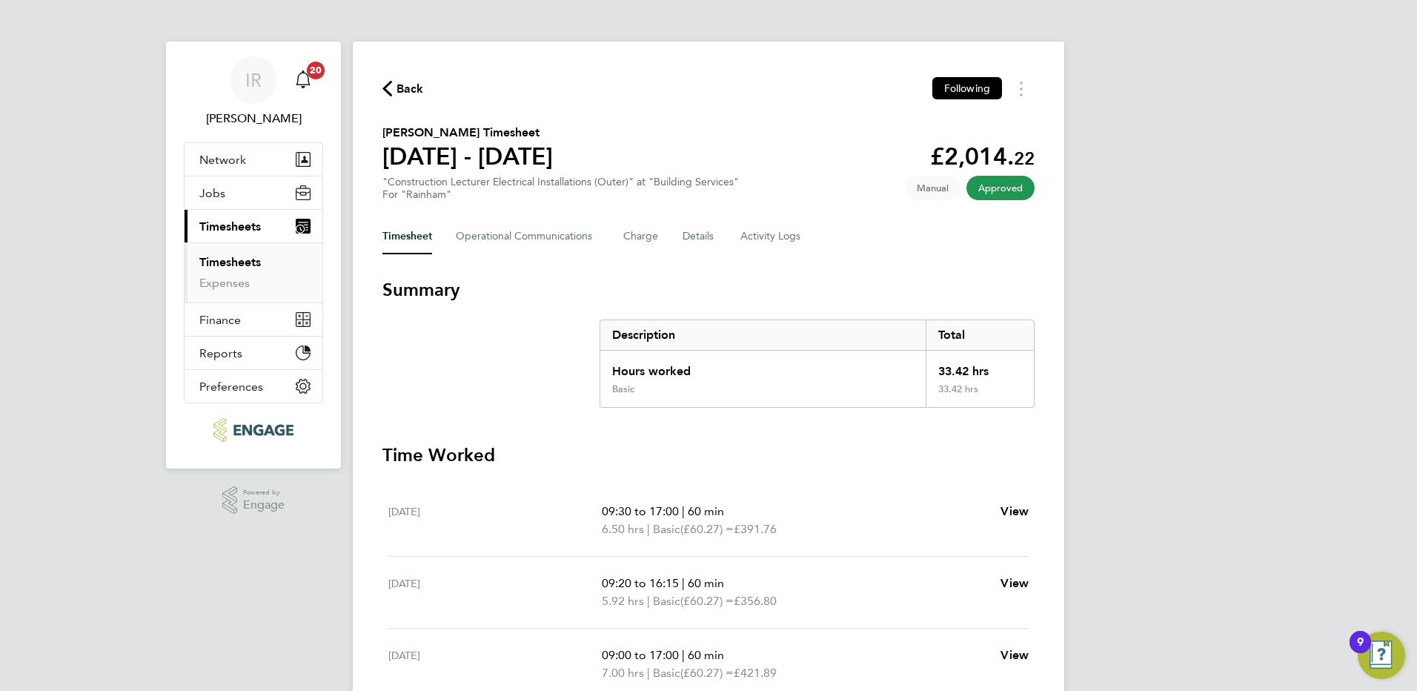
click at [391, 83] on icon "button" at bounding box center [387, 89] width 10 height 16
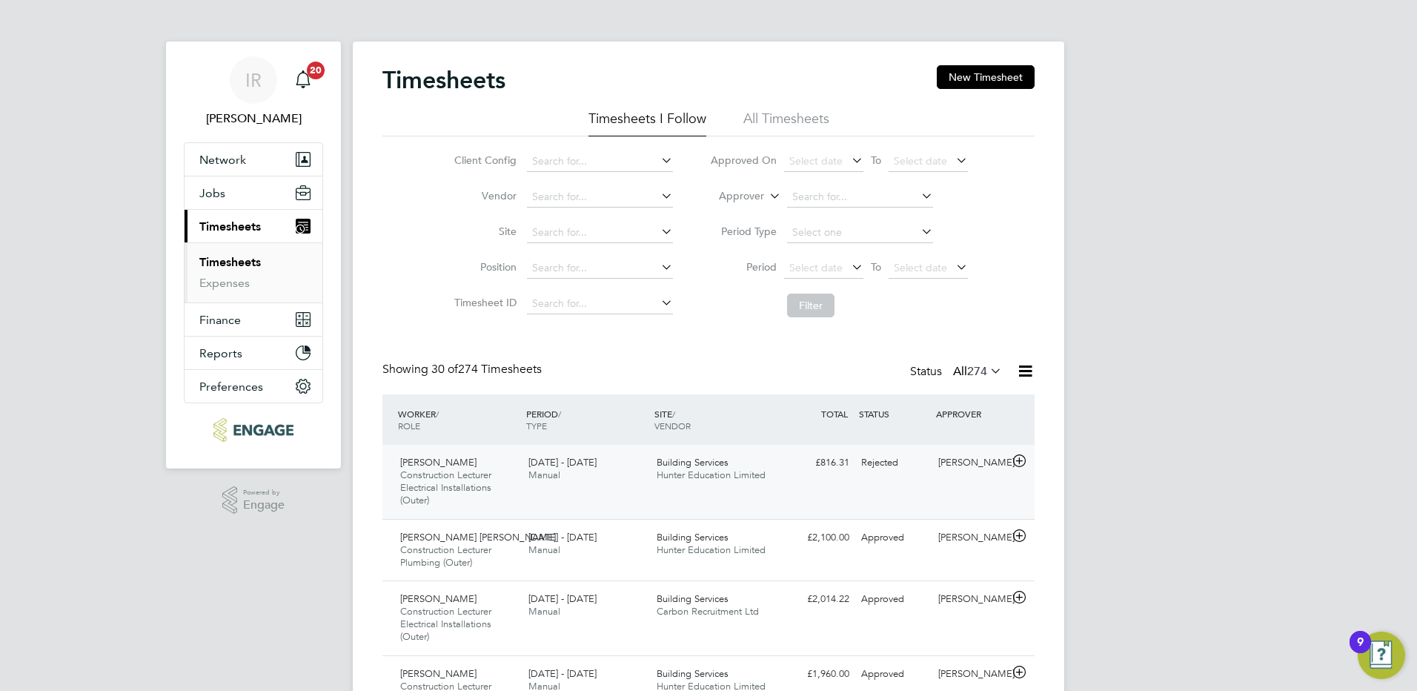
click at [488, 479] on span "Construction Lecturer Electrical Installations (Outer)" at bounding box center [445, 487] width 91 height 38
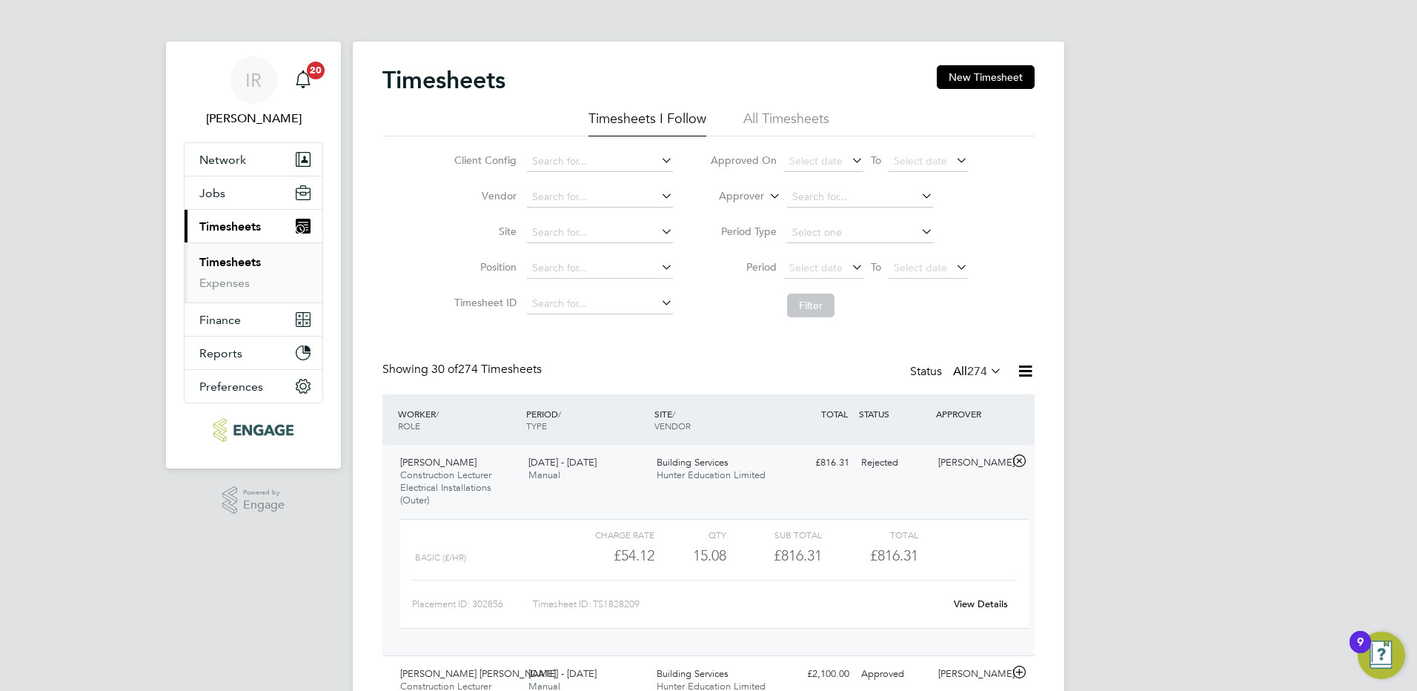
click at [979, 598] on link "View Details" at bounding box center [981, 603] width 54 height 13
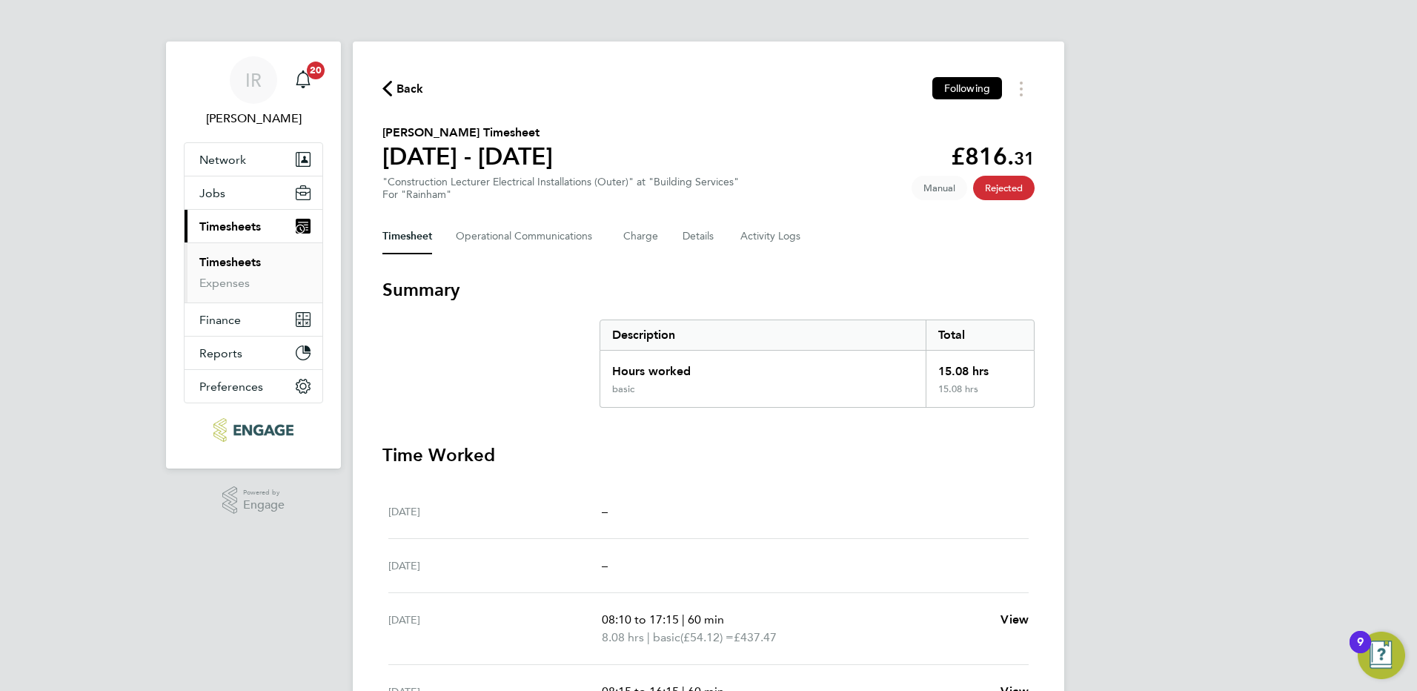
click at [403, 82] on span "Back" at bounding box center [409, 89] width 27 height 18
